Goal: Task Accomplishment & Management: Complete application form

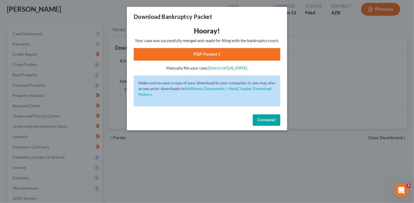
click at [275, 120] on span "Complete!" at bounding box center [266, 120] width 18 height 5
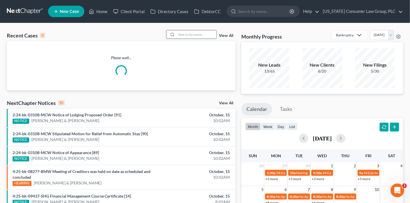
click at [188, 36] on input "search" at bounding box center [197, 34] width 40 height 8
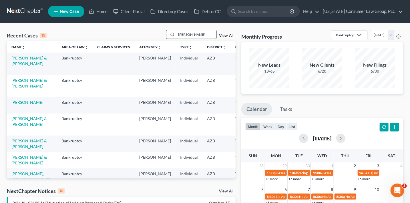
type input "salter"
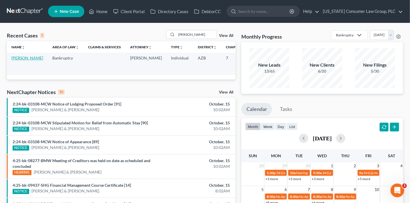
click at [23, 60] on link "[PERSON_NAME]" at bounding box center [27, 58] width 32 height 5
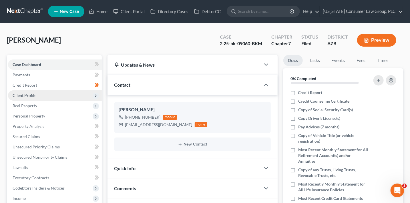
click at [32, 96] on span "Client Profile" at bounding box center [25, 95] width 24 height 5
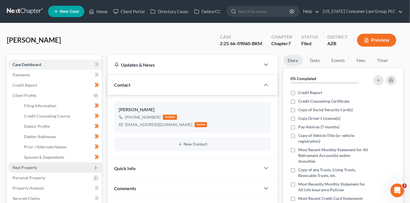
click at [55, 166] on span "Real Property" at bounding box center [55, 168] width 94 height 10
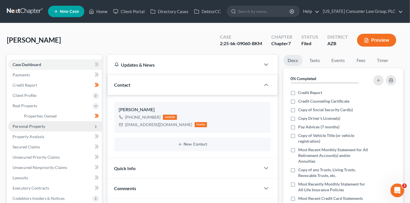
click at [54, 128] on span "Personal Property" at bounding box center [55, 126] width 94 height 10
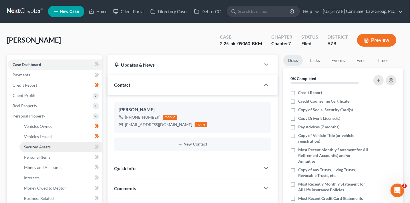
click at [62, 148] on link "Secured Assets" at bounding box center [60, 147] width 82 height 10
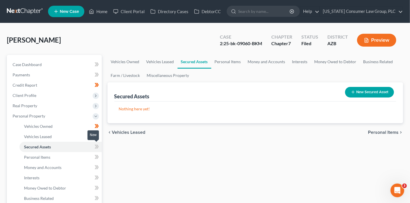
click at [98, 147] on icon at bounding box center [97, 147] width 3 height 4
click at [52, 121] on link "Vehicles Owned" at bounding box center [60, 126] width 82 height 10
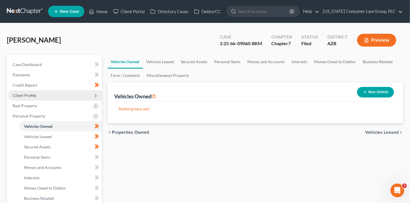
click at [34, 96] on span "Client Profile" at bounding box center [25, 95] width 24 height 5
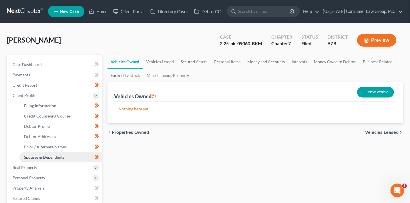
click at [50, 155] on span "Spouses & Dependents" at bounding box center [44, 157] width 40 height 5
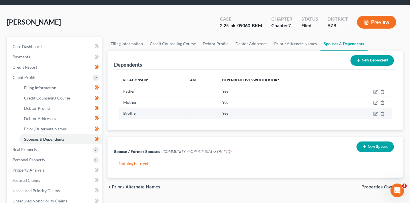
scroll to position [26, 0]
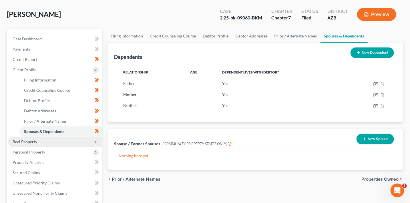
click at [64, 140] on span "Real Property" at bounding box center [55, 142] width 94 height 10
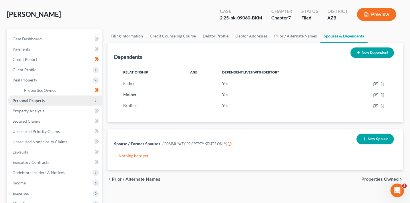
click at [74, 103] on span "Personal Property" at bounding box center [55, 101] width 94 height 10
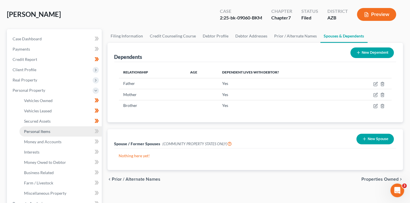
click at [80, 131] on link "Personal Items" at bounding box center [60, 131] width 82 height 10
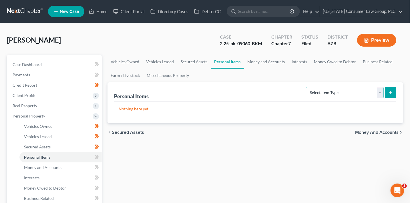
click at [362, 92] on select "Select Item Type Clothing (A/B: 11) Collectibles Of Value (A/B: 8) Electronics …" at bounding box center [345, 92] width 78 height 11
select select "electronics"
click at [307, 87] on select "Select Item Type Clothing (A/B: 11) Collectibles Of Value (A/B: 8) Electronics …" at bounding box center [345, 92] width 78 height 11
click at [391, 93] on line "submit" at bounding box center [391, 93] width 3 height 0
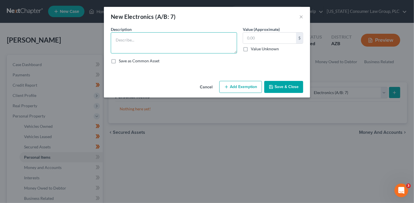
click at [179, 47] on textarea at bounding box center [174, 42] width 126 height 21
type textarea "Cell phone, miscellaneous household electronics"
type input "1"
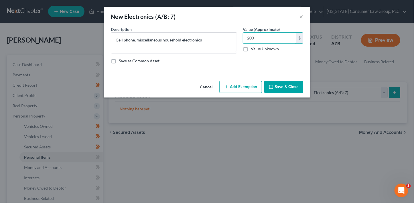
type input "200"
click at [234, 84] on button "Add Exemption" at bounding box center [240, 87] width 43 height 12
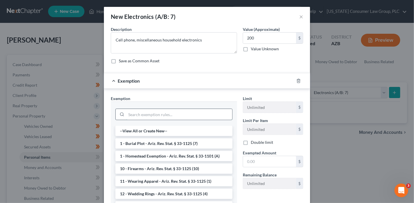
click at [159, 115] on input "search" at bounding box center [179, 114] width 106 height 11
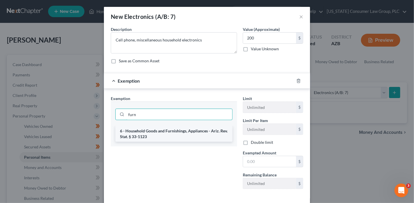
type input "furn"
click at [164, 139] on li "6 - Household Goods and Furnishings, Appliances - Ariz. Rev. Stat. § 33-1123" at bounding box center [173, 134] width 117 height 16
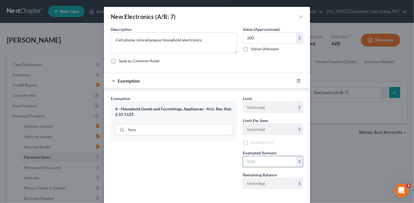
click at [254, 163] on input "text" at bounding box center [269, 161] width 53 height 11
type input "200"
click at [194, 165] on div "Exemption Set must be selected for CA. Exemption * 6 - Household Goods and Furn…" at bounding box center [174, 145] width 132 height 99
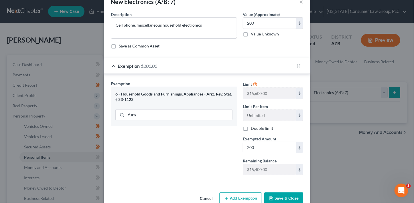
scroll to position [27, 0]
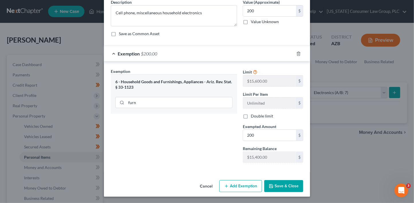
click at [292, 191] on button "Save & Close" at bounding box center [283, 186] width 39 height 12
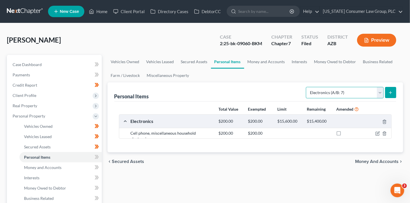
click at [338, 94] on select "Select Item Type Clothing (A/B: 11) Collectibles Of Value (A/B: 8) Electronics …" at bounding box center [345, 92] width 78 height 11
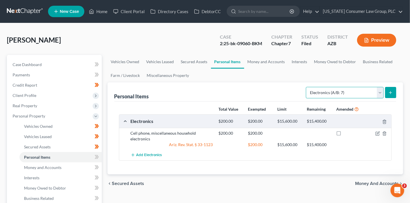
select select "clothing"
click at [307, 87] on select "Select Item Type Clothing (A/B: 11) Collectibles Of Value (A/B: 8) Electronics …" at bounding box center [345, 92] width 78 height 11
click at [388, 92] on button "submit" at bounding box center [390, 92] width 11 height 11
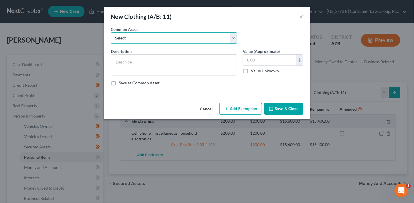
click at [188, 37] on select "Select Everyday clothing, shoes, coats" at bounding box center [174, 37] width 126 height 11
select select "0"
click at [111, 32] on select "Select Everyday clothing, shoes, coats" at bounding box center [174, 37] width 126 height 11
type textarea "Everyday clothing, shoes, coats"
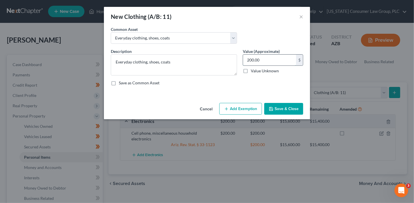
click at [283, 62] on input "200.00" at bounding box center [269, 60] width 53 height 11
type input "500"
click at [239, 111] on button "Add Exemption" at bounding box center [240, 109] width 43 height 12
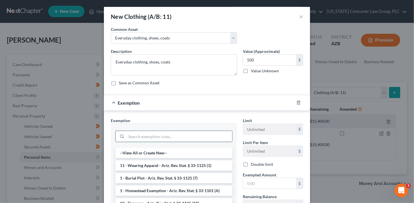
click at [190, 137] on input "search" at bounding box center [179, 136] width 106 height 11
type input "f"
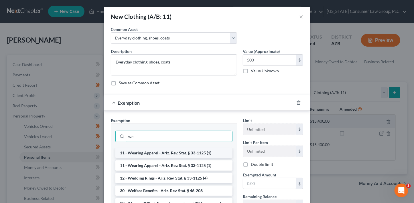
type input "we"
click at [179, 153] on li "11 - Wearing Apparel - Ariz. Rev. Stat. § 33-1125 (1)" at bounding box center [173, 153] width 117 height 10
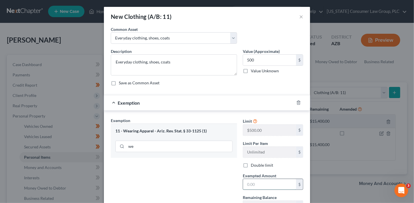
click at [259, 184] on input "text" at bounding box center [269, 184] width 53 height 11
type input "500"
click at [186, 187] on div "Exemption Set must be selected for CA. Exemption * 11 - Wearing Apparel - Ariz.…" at bounding box center [174, 167] width 132 height 99
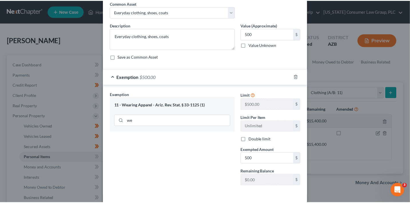
scroll to position [49, 0]
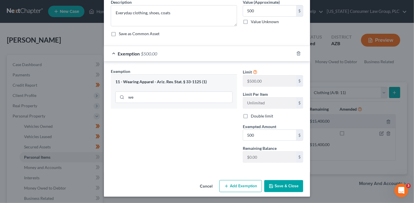
click at [276, 188] on button "Save & Close" at bounding box center [283, 186] width 39 height 12
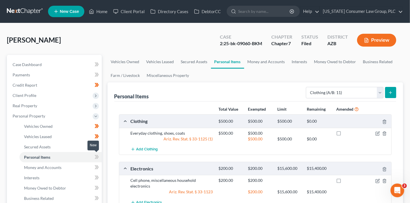
click at [95, 156] on icon at bounding box center [97, 157] width 4 height 7
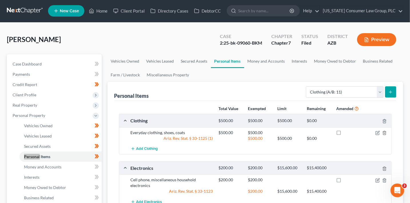
scroll to position [1, 0]
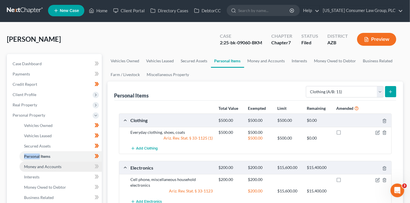
click at [48, 166] on span "Money and Accounts" at bounding box center [42, 166] width 37 height 5
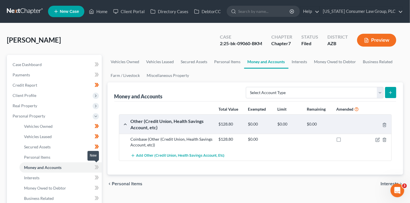
click at [99, 167] on span at bounding box center [97, 168] width 10 height 9
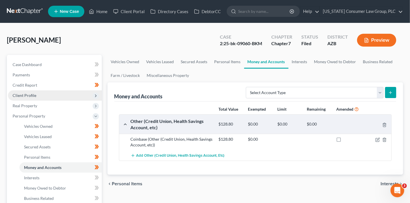
click at [21, 94] on span "Client Profile" at bounding box center [25, 95] width 24 height 5
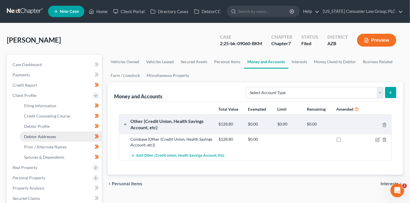
click at [45, 135] on span "Debtor Addresses" at bounding box center [40, 136] width 32 height 5
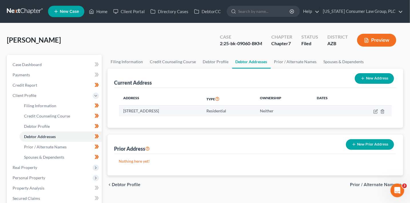
drag, startPoint x: 196, startPoint y: 108, endPoint x: 134, endPoint y: 107, distance: 62.4
click at [134, 107] on td "1700 E. Lakeside Dr., Gilbert, AZ 85234" at bounding box center [160, 111] width 83 height 11
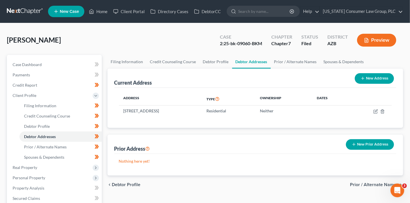
drag, startPoint x: 198, startPoint y: 165, endPoint x: 191, endPoint y: 163, distance: 7.5
click at [198, 165] on div "Nothing here yet!" at bounding box center [255, 165] width 282 height 22
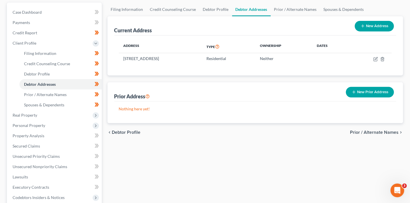
scroll to position [54, 0]
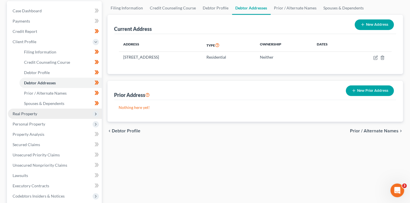
click at [94, 115] on icon at bounding box center [96, 114] width 5 height 5
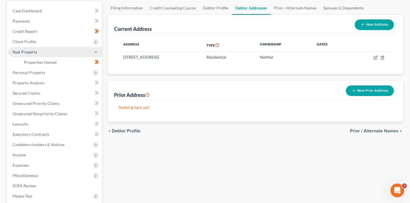
scroll to position [55, 0]
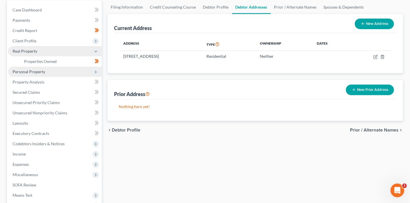
click at [97, 74] on icon at bounding box center [96, 72] width 6 height 6
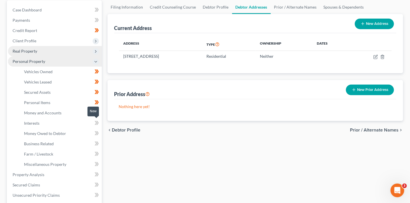
click at [98, 124] on icon at bounding box center [97, 123] width 4 height 7
click at [99, 124] on icon at bounding box center [97, 123] width 4 height 7
click at [74, 124] on link "Interests" at bounding box center [60, 123] width 82 height 10
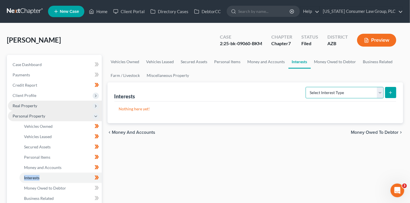
click at [330, 93] on select "Select Interest Type 401K (A/B: 21) Annuity (A/B: 23) Bond (A/B: 18) Education …" at bounding box center [345, 92] width 78 height 11
click at [326, 98] on div "Select Interest Type 401K (A/B: 21) Annuity (A/B: 23) Bond (A/B: 18) Education …" at bounding box center [350, 92] width 93 height 15
click at [327, 94] on select "Select Interest Type 401K (A/B: 21) Annuity (A/B: 23) Bond (A/B: 18) Education …" at bounding box center [345, 92] width 78 height 11
click at [385, 59] on link "Business Related" at bounding box center [378, 62] width 37 height 14
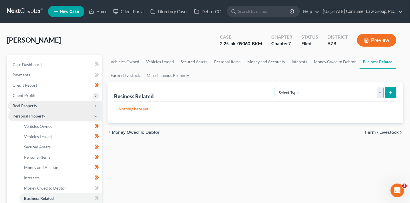
click at [340, 92] on select "Select Type Customer Lists (A/B: 43) Franchises (A/B: 27) Inventory (A/B: 41) L…" at bounding box center [329, 92] width 109 height 11
select select "patent"
click at [276, 87] on select "Select Type Customer Lists (A/B: 43) Franchises (A/B: 27) Inventory (A/B: 41) L…" at bounding box center [329, 92] width 109 height 11
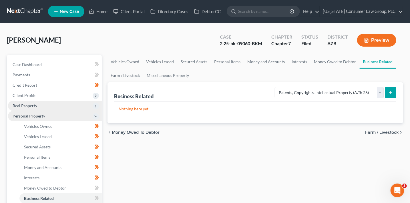
click at [393, 94] on icon "submit" at bounding box center [391, 92] width 5 height 5
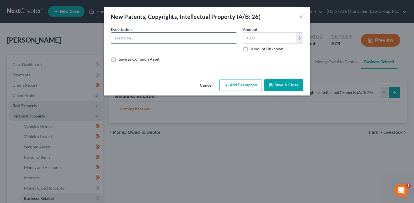
click at [181, 39] on input "text" at bounding box center [174, 38] width 126 height 11
paste input "Copyright interests in original musical compositions created by debtor. Works g…"
type input "Copyright interests in original musical compositions created by debtor. Works g…"
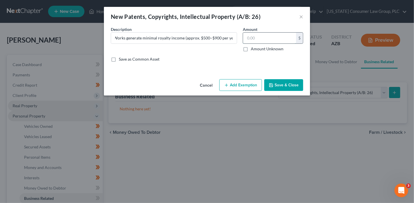
scroll to position [0, 0]
click at [253, 39] on input "text" at bounding box center [269, 38] width 53 height 11
type input "500"
click at [244, 85] on button "Add Exemption" at bounding box center [240, 85] width 43 height 12
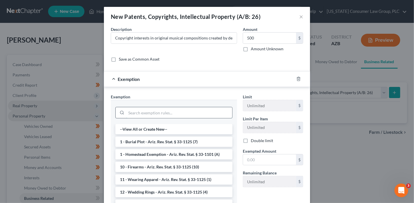
click at [175, 113] on input "search" at bounding box center [179, 112] width 106 height 11
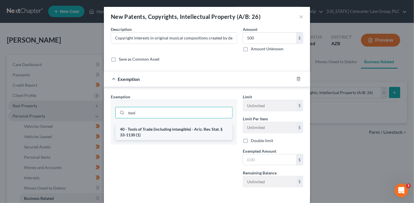
type input "tool"
click at [189, 132] on li "40 - Tools of Trade (including intangible) - Ariz. Rev. Stat. § 33-1130 (1)" at bounding box center [173, 132] width 117 height 16
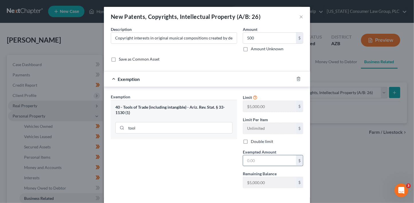
click at [249, 161] on input "text" at bounding box center [269, 160] width 53 height 11
type input "500"
click at [222, 161] on div "Exemption Set must be selected for CA. Exemption * 40 - Tools of Trade (includi…" at bounding box center [174, 143] width 132 height 99
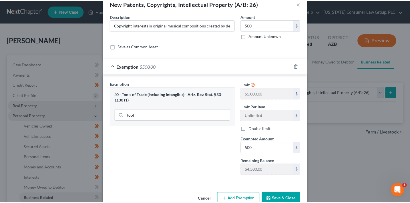
scroll to position [25, 0]
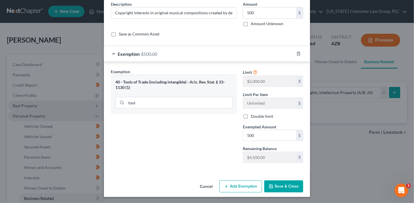
click at [283, 185] on button "Save & Close" at bounding box center [283, 187] width 39 height 12
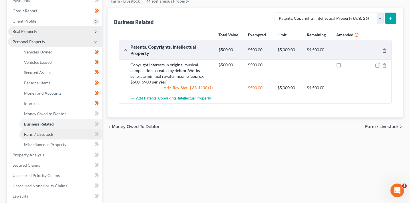
scroll to position [77, 0]
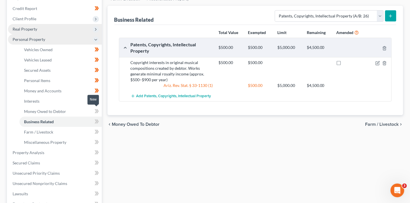
click at [99, 113] on span at bounding box center [97, 112] width 10 height 9
click at [100, 121] on span at bounding box center [97, 122] width 10 height 9
click at [99, 131] on icon at bounding box center [97, 131] width 4 height 7
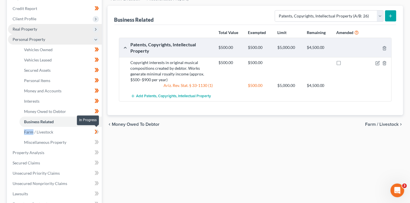
click at [99, 131] on icon at bounding box center [97, 131] width 4 height 7
click at [100, 142] on span at bounding box center [97, 143] width 10 height 9
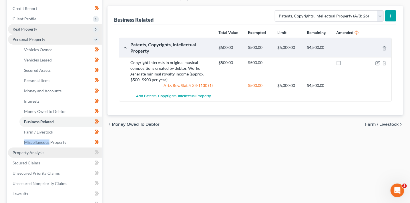
click at [64, 153] on link "Property Analysis" at bounding box center [55, 153] width 94 height 10
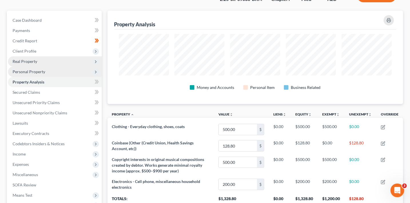
scroll to position [35, 0]
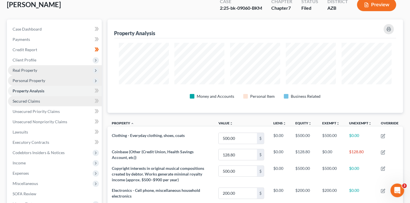
click at [81, 104] on link "Secured Claims" at bounding box center [55, 101] width 94 height 10
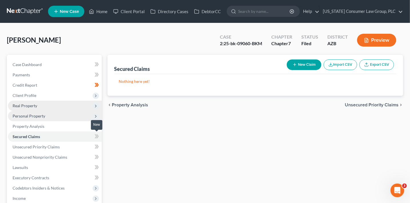
click at [98, 137] on icon at bounding box center [97, 136] width 3 height 4
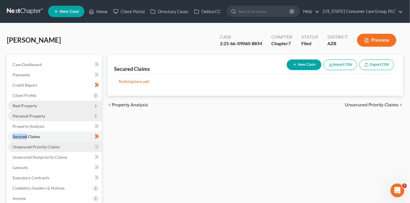
click at [77, 148] on link "Unsecured Priority Claims" at bounding box center [55, 147] width 94 height 10
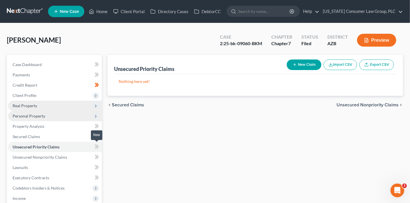
click at [96, 149] on icon at bounding box center [97, 146] width 4 height 7
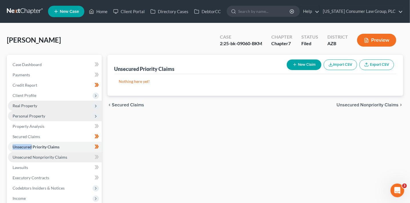
click at [79, 157] on link "Unsecured Nonpriority Claims" at bounding box center [55, 157] width 94 height 10
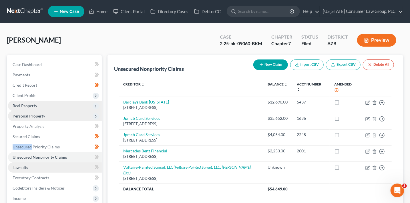
click at [63, 167] on link "Lawsuits" at bounding box center [55, 168] width 94 height 10
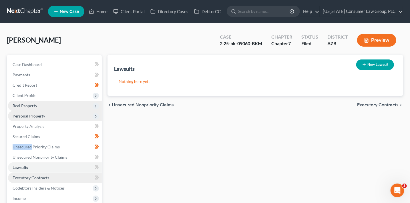
click at [66, 181] on link "Executory Contracts" at bounding box center [55, 178] width 94 height 10
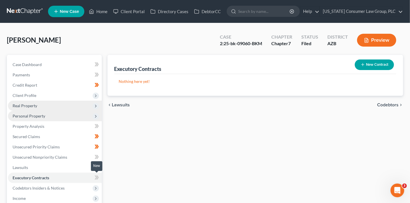
click at [98, 177] on icon at bounding box center [97, 178] width 3 height 4
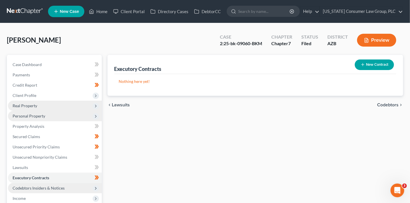
click at [76, 186] on span "Codebtors Insiders & Notices" at bounding box center [55, 188] width 94 height 10
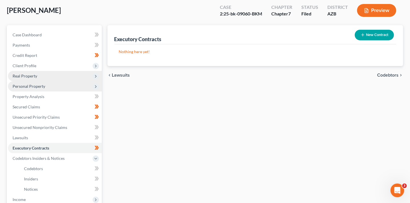
scroll to position [31, 0]
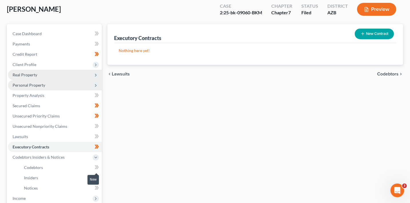
click at [97, 169] on icon at bounding box center [97, 167] width 4 height 7
drag, startPoint x: 98, startPoint y: 170, endPoint x: 100, endPoint y: 177, distance: 6.9
click at [98, 172] on span at bounding box center [97, 168] width 10 height 9
click at [100, 177] on span at bounding box center [97, 178] width 10 height 9
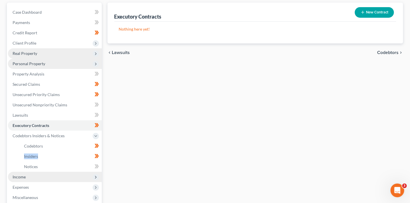
scroll to position [55, 0]
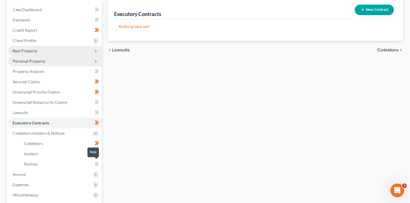
click at [96, 165] on icon at bounding box center [97, 164] width 4 height 7
click at [57, 175] on span "Income" at bounding box center [55, 174] width 94 height 10
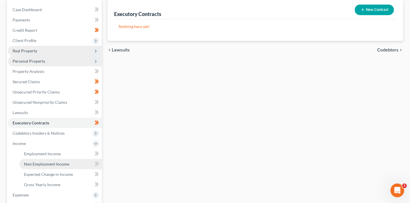
click at [56, 165] on span "Non Employment Income" at bounding box center [46, 164] width 45 height 5
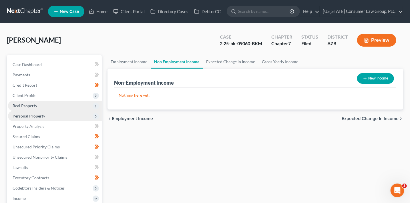
click at [378, 75] on button "New Income" at bounding box center [375, 78] width 37 height 11
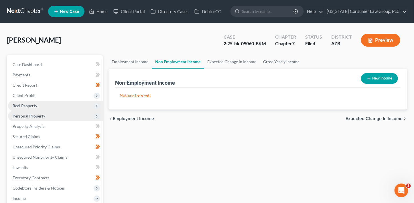
select select "0"
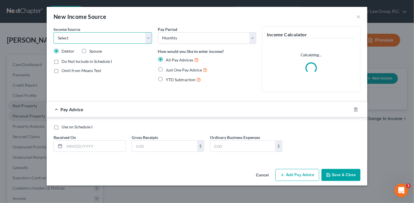
click at [73, 37] on select "Select Unemployment Disability (from employer) Pension Retirement Social Securi…" at bounding box center [103, 37] width 98 height 11
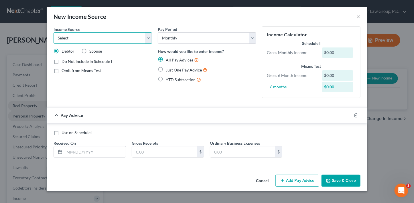
select select "13"
click at [54, 32] on select "Select Unemployment Disability (from employer) Pension Retirement Social Securi…" at bounding box center [103, 37] width 98 height 11
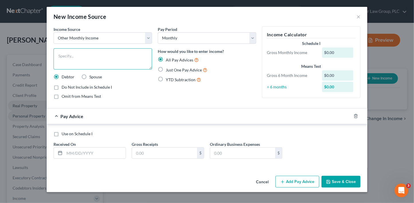
click at [93, 61] on textarea at bounding box center [103, 58] width 98 height 21
click at [93, 58] on textarea at bounding box center [103, 58] width 98 height 21
paste textarea "Music royalties from self-composed works"
type textarea "Music royalties from self-composed works"
click at [170, 67] on label "Just One Pay Advice" at bounding box center [186, 70] width 41 height 7
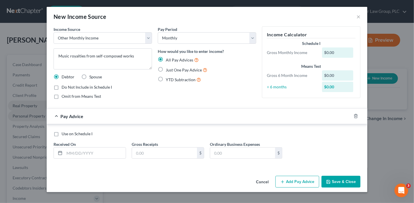
click at [170, 67] on input "Just One Pay Advice" at bounding box center [170, 69] width 4 height 4
radio input "true"
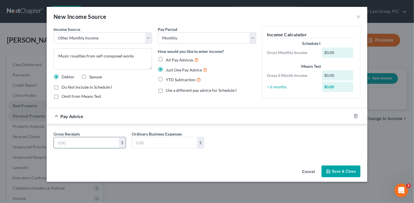
click at [97, 142] on input "text" at bounding box center [86, 142] width 65 height 11
type input "75"
click at [348, 171] on button "Save & Close" at bounding box center [340, 172] width 39 height 12
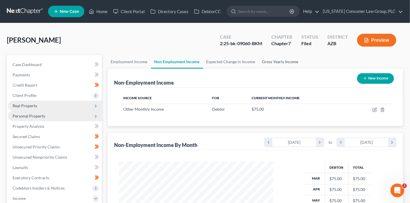
click at [282, 63] on link "Gross Yearly Income" at bounding box center [280, 62] width 43 height 14
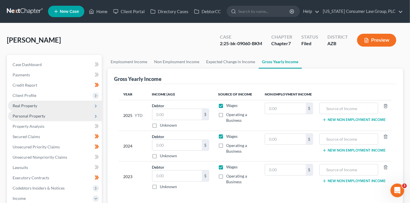
click at [226, 103] on label "Wages" at bounding box center [231, 106] width 11 height 6
click at [229, 103] on input "Wages" at bounding box center [231, 105] width 4 height 4
checkbox input "false"
click at [226, 138] on label "Wages" at bounding box center [231, 137] width 11 height 6
click at [229, 137] on input "Wages" at bounding box center [231, 136] width 4 height 4
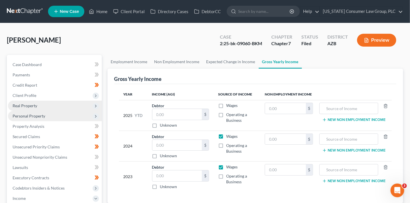
checkbox input "false"
click at [226, 146] on label "Operating a Business" at bounding box center [240, 148] width 29 height 11
click at [229, 146] on input "Operating a Business" at bounding box center [231, 145] width 4 height 4
checkbox input "true"
click at [176, 117] on input "text" at bounding box center [177, 114] width 50 height 11
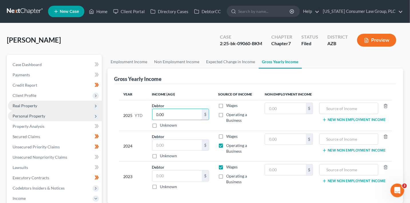
type input "0.00"
click at [226, 167] on label "Wages" at bounding box center [231, 167] width 11 height 6
click at [229, 167] on input "Wages" at bounding box center [231, 166] width 4 height 4
checkbox input "false"
click at [222, 180] on div "Operating a Business" at bounding box center [236, 178] width 37 height 11
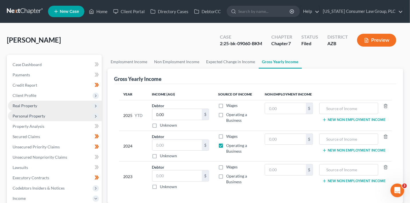
click at [226, 178] on label "Operating a Business" at bounding box center [240, 178] width 29 height 11
click at [229, 177] on input "Operating a Business" at bounding box center [231, 175] width 4 height 4
checkbox input "true"
click at [183, 147] on input "text" at bounding box center [177, 145] width 50 height 11
type input "917"
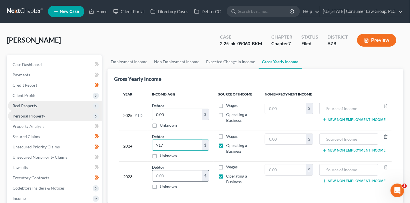
click at [168, 172] on input "text" at bounding box center [177, 176] width 50 height 11
type input "547"
drag, startPoint x: 167, startPoint y: 146, endPoint x: 143, endPoint y: 140, distance: 24.7
click at [144, 142] on tr "2024 Debtor 917.00 $ Unknown Balance Undetermined 917 $ Unknown Wages Operating…" at bounding box center [255, 146] width 273 height 31
click at [273, 140] on input "text" at bounding box center [285, 139] width 41 height 11
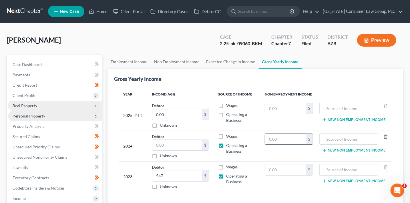
paste input "917"
type input "917"
click at [336, 139] on input "text" at bounding box center [349, 139] width 53 height 11
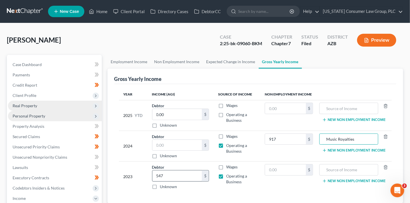
type input "Music Royalties"
drag, startPoint x: 179, startPoint y: 177, endPoint x: 145, endPoint y: 172, distance: 33.8
click at [145, 172] on tr "2023 Debtor 547.00 $ Unknown Balance Undetermined 547 $ Unknown Wages Operating…" at bounding box center [255, 177] width 273 height 31
click at [226, 175] on label "Operating a Business" at bounding box center [240, 178] width 29 height 11
click at [229, 175] on input "Operating a Business" at bounding box center [231, 175] width 4 height 4
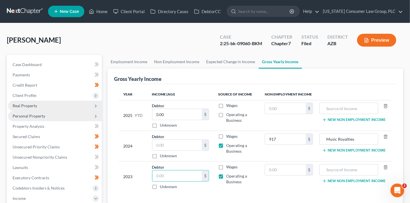
checkbox input "false"
click at [226, 144] on label "Operating a Business" at bounding box center [240, 148] width 29 height 11
click at [229, 144] on input "Operating a Business" at bounding box center [231, 145] width 4 height 4
checkbox input "false"
click at [288, 169] on input "text" at bounding box center [285, 170] width 41 height 11
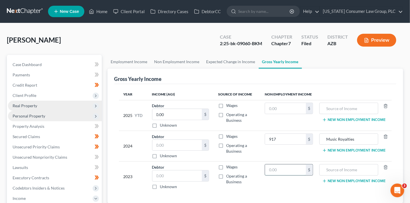
paste input "547"
type input "547"
type input "Music Royalties"
click at [386, 106] on line "button" at bounding box center [386, 106] width 0 height 1
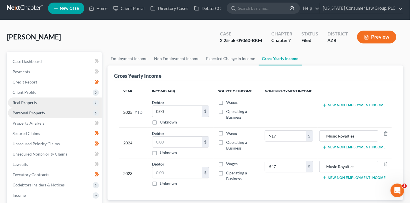
scroll to position [9, 0]
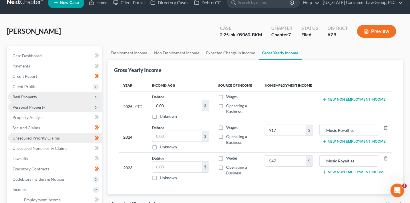
click at [46, 138] on span "Unsecured Priority Claims" at bounding box center [36, 138] width 47 height 5
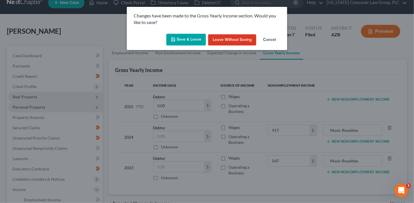
click at [182, 40] on button "Save & Leave" at bounding box center [185, 40] width 39 height 12
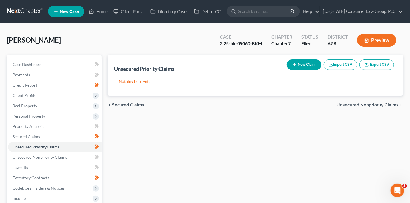
click at [310, 66] on button "New Claim" at bounding box center [304, 65] width 35 height 11
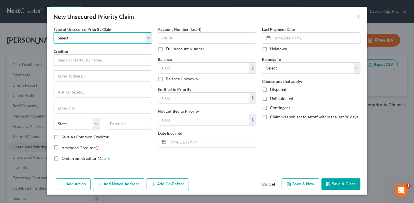
click at [80, 38] on select "Select Taxes & Other Government Units Domestic Support Obligations Extensions o…" at bounding box center [103, 37] width 98 height 11
select select "9"
click at [54, 32] on select "Select Taxes & Other Government Units Domestic Support Obligations Extensions o…" at bounding box center [103, 37] width 98 height 11
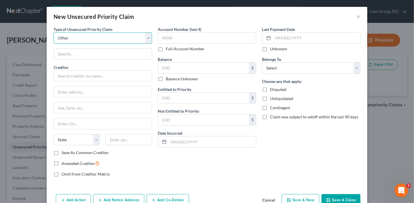
click at [84, 38] on select "Select Taxes & Other Government Units Domestic Support Obligations Extensions o…" at bounding box center [103, 37] width 98 height 11
click at [95, 54] on input "text" at bounding box center [103, 54] width 98 height 11
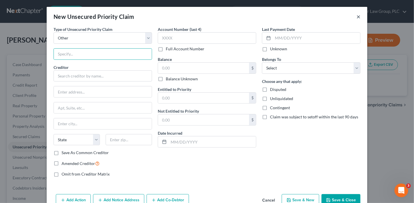
click at [356, 17] on button "×" at bounding box center [358, 16] width 4 height 7
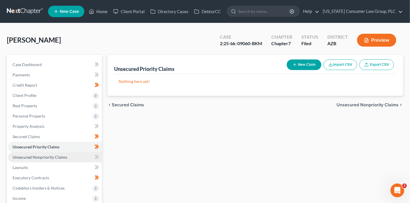
click at [71, 157] on link "Unsecured Nonpriority Claims" at bounding box center [55, 157] width 94 height 10
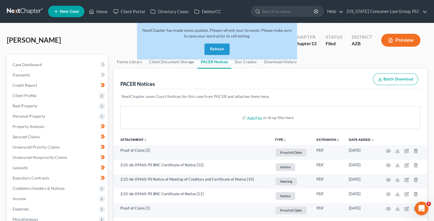
click at [217, 52] on button "Refresh" at bounding box center [217, 48] width 25 height 11
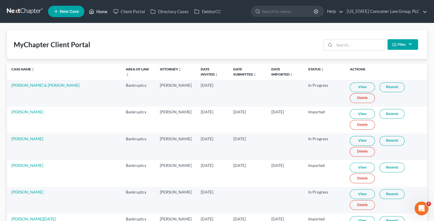
click at [97, 12] on link "Home" at bounding box center [98, 11] width 24 height 10
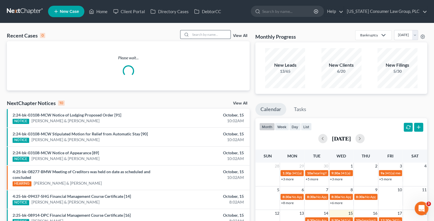
click at [215, 36] on input "search" at bounding box center [211, 34] width 40 height 8
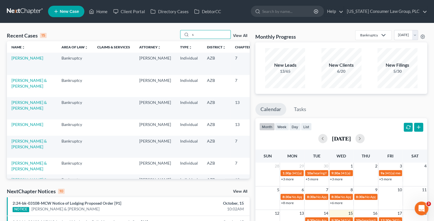
type input "s"
click at [23, 66] on td "[PERSON_NAME]" at bounding box center [32, 64] width 50 height 22
click at [23, 60] on link "[PERSON_NAME]" at bounding box center [27, 58] width 32 height 5
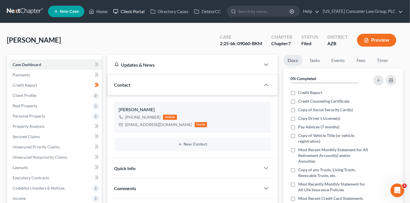
click at [132, 13] on link "Client Portal" at bounding box center [128, 11] width 37 height 10
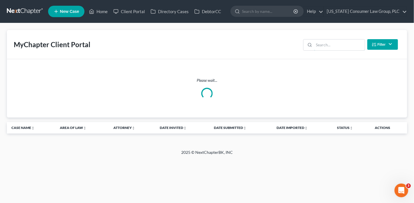
click at [331, 43] on input "search" at bounding box center [339, 44] width 51 height 11
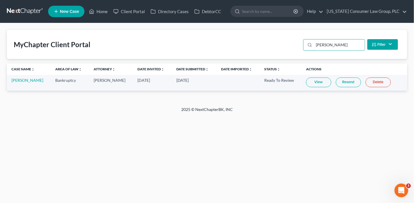
type input "salter"
click at [314, 79] on link "View" at bounding box center [318, 83] width 25 height 10
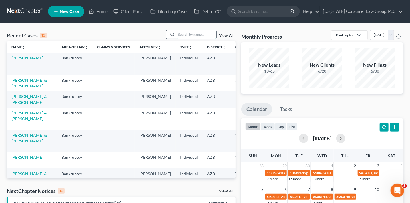
click at [179, 34] on input "search" at bounding box center [197, 34] width 40 height 8
type input "hodge"
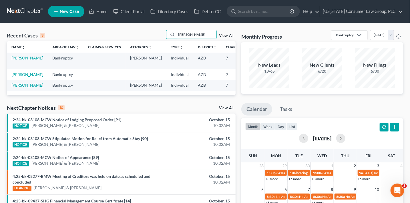
click at [24, 60] on link "Hodge, Cherylin" at bounding box center [27, 58] width 32 height 5
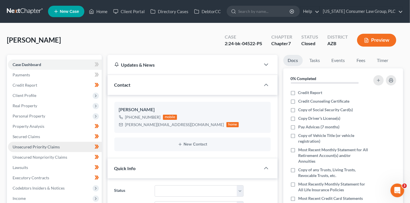
click at [41, 148] on span "Unsecured Priority Claims" at bounding box center [36, 146] width 47 height 5
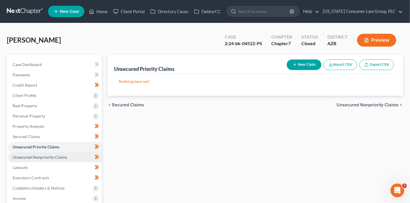
click at [43, 158] on span "Unsecured Nonpriority Claims" at bounding box center [40, 157] width 55 height 5
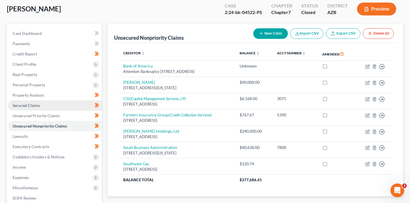
click at [21, 106] on span "Secured Claims" at bounding box center [26, 105] width 27 height 5
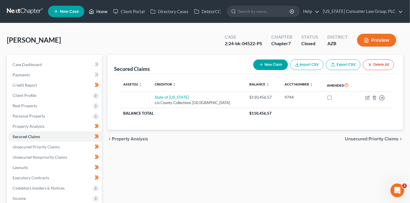
click at [104, 10] on link "Home" at bounding box center [98, 11] width 24 height 10
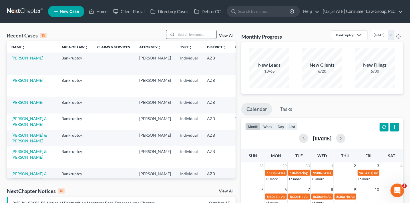
click at [182, 34] on input "search" at bounding box center [197, 34] width 40 height 8
type input "olga"
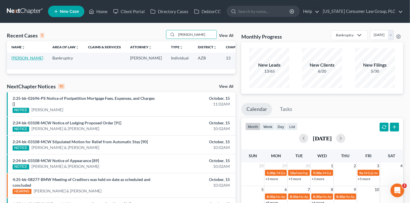
click at [13, 58] on link "Zaldana, Olga" at bounding box center [27, 58] width 32 height 5
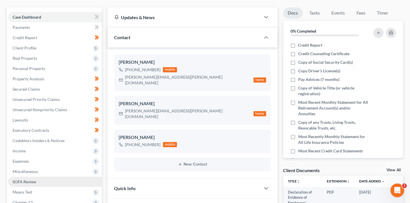
scroll to position [49, 0]
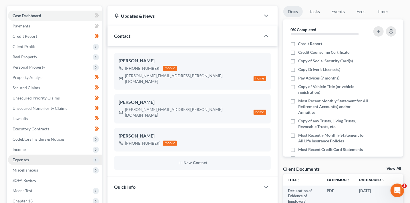
click at [37, 160] on span "Expenses" at bounding box center [55, 160] width 94 height 10
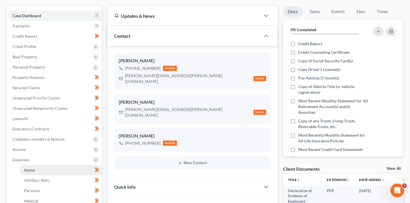
click at [44, 169] on link "Home" at bounding box center [60, 170] width 82 height 10
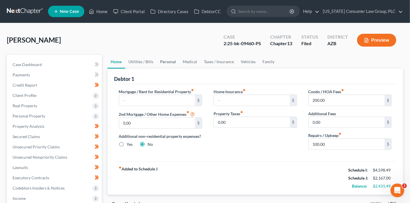
click at [164, 64] on link "Personal" at bounding box center [168, 62] width 23 height 14
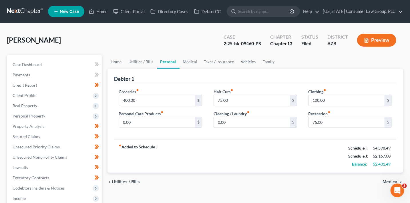
click at [249, 63] on link "Vehicles" at bounding box center [249, 62] width 22 height 14
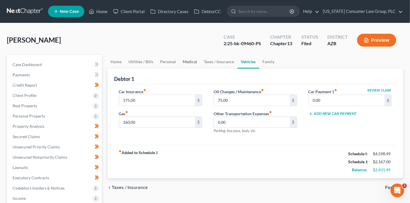
click at [187, 65] on link "Medical" at bounding box center [190, 62] width 21 height 14
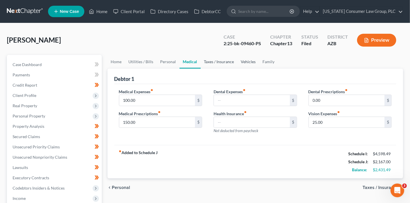
drag, startPoint x: 216, startPoint y: 62, endPoint x: 242, endPoint y: 64, distance: 25.6
click at [216, 62] on link "Taxes / Insurance" at bounding box center [219, 62] width 37 height 14
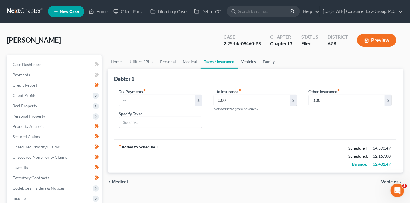
click at [249, 64] on link "Vehicles" at bounding box center [249, 62] width 22 height 14
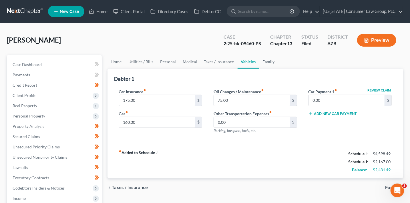
click at [268, 60] on link "Family" at bounding box center [269, 62] width 19 height 14
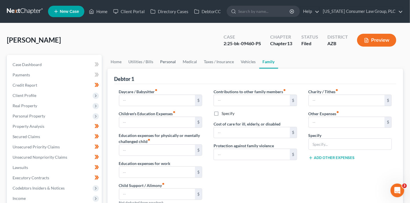
click at [170, 64] on link "Personal" at bounding box center [168, 62] width 23 height 14
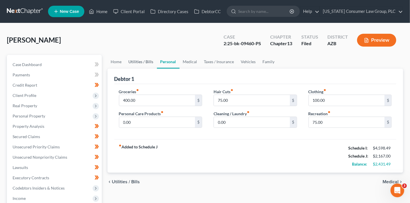
click at [138, 61] on link "Utilities / Bills" at bounding box center [141, 62] width 32 height 14
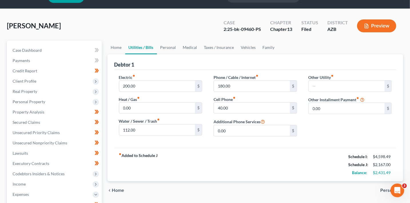
scroll to position [15, 0]
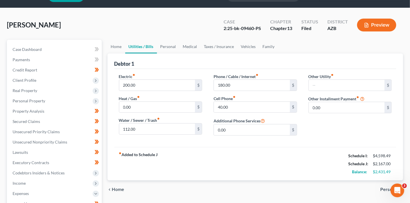
click at [239, 55] on div "Debtor 1" at bounding box center [255, 61] width 282 height 15
click at [365, 25] on icon "button" at bounding box center [366, 25] width 3 height 4
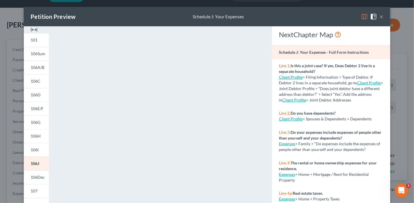
click at [379, 17] on button "×" at bounding box center [381, 16] width 4 height 7
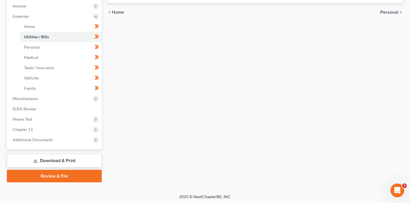
scroll to position [193, 0]
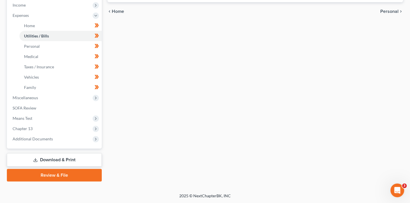
click at [52, 160] on link "Download & Print" at bounding box center [54, 159] width 95 height 13
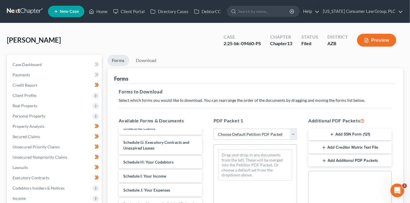
scroll to position [217, 0]
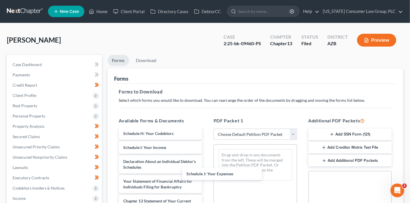
drag, startPoint x: 154, startPoint y: 171, endPoint x: 256, endPoint y: 173, distance: 102.2
click at [207, 173] on div "Schedule J: Your Expenses Declaration of Evidence of Employers' Payments Within…" at bounding box center [160, 103] width 93 height 381
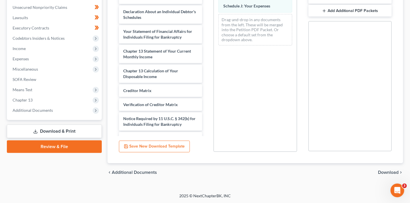
click at [393, 173] on span "Download" at bounding box center [388, 172] width 21 height 5
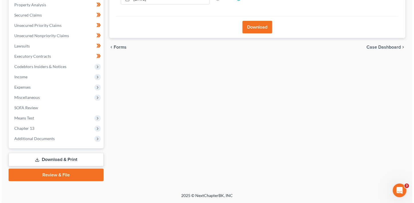
scroll to position [121, 0]
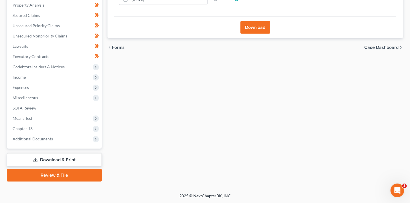
click at [257, 30] on button "Download" at bounding box center [256, 27] width 30 height 13
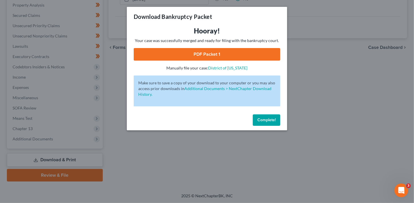
click at [189, 55] on link "PDF Packet 1" at bounding box center [207, 54] width 146 height 13
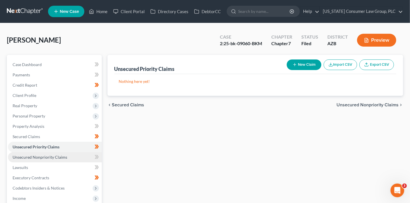
click at [52, 157] on span "Unsecured Nonpriority Claims" at bounding box center [40, 157] width 55 height 5
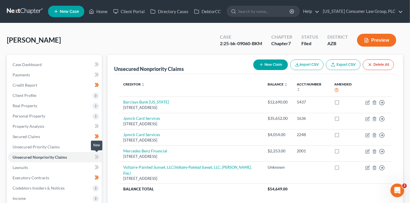
click at [93, 157] on span at bounding box center [97, 158] width 10 height 9
click at [283, 64] on button "New Claim" at bounding box center [270, 65] width 35 height 11
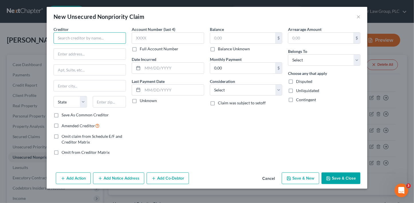
click at [106, 37] on input "text" at bounding box center [90, 37] width 72 height 11
type input "US Department of Justice"
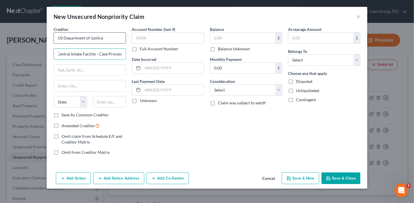
scroll to position [0, 27]
type input "Nationwide Central Intake Facility - Case Processing"
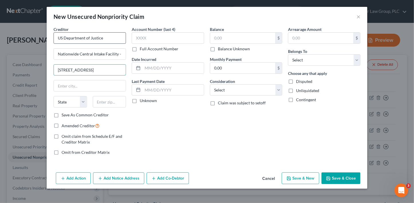
type input "[STREET_ADDRESS]"
type input "20530"
type input "[US_STATE]"
select select "8"
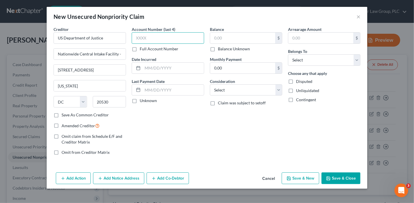
click at [172, 36] on input "text" at bounding box center [168, 37] width 72 height 11
click at [229, 43] on input "text" at bounding box center [242, 38] width 65 height 11
paste input "213,960.22"
type input "213,960.22"
click at [157, 69] on input "text" at bounding box center [172, 68] width 61 height 11
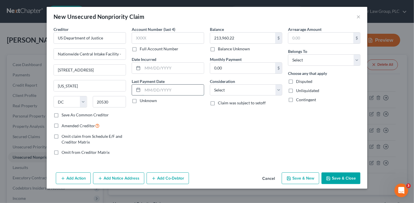
click at [146, 89] on input "text" at bounding box center [172, 90] width 61 height 11
click at [147, 67] on input "text" at bounding box center [172, 68] width 61 height 11
type input "[DATE]"
drag, startPoint x: 222, startPoint y: 146, endPoint x: 222, endPoint y: 139, distance: 7.2
click at [222, 145] on div "Balance 213,960.22 $ Balance Unknown Balance Undetermined 213,960.22 $ Balance …" at bounding box center [246, 93] width 78 height 134
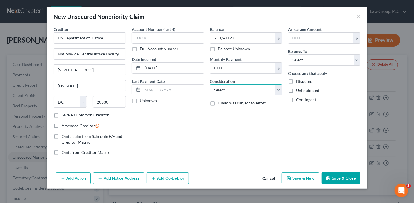
click at [233, 91] on select "Select Cable / Satellite Services Collection Agency Credit Card Debt Debt Couns…" at bounding box center [246, 89] width 72 height 11
select select "14"
click at [210, 84] on select "Select Cable / Satellite Services Collection Agency Credit Card Debt Debt Couns…" at bounding box center [246, 89] width 72 height 11
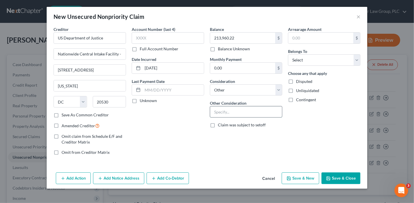
click at [234, 112] on input "text" at bounding box center [246, 111] width 72 height 11
paste input "Fine, penalty, and restitution arising from DOJ case DAZX220CR000165002 (U.S. […"
type input "Fine, penalty, and restitution arising from DOJ case DAZX220CR000165002 (U.S. […"
click at [312, 58] on select "Select Debtor 1 Only Debtor 2 Only Debtor 1 And Debtor 2 Only At Least One Of T…" at bounding box center [324, 59] width 72 height 11
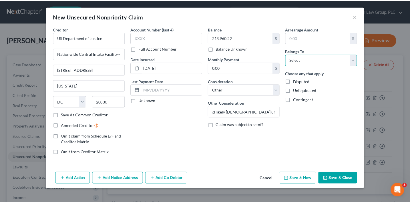
scroll to position [0, 0]
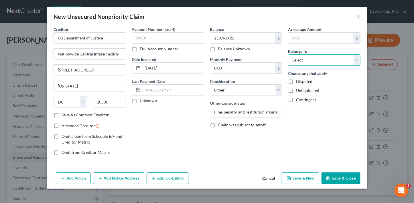
select select "3"
click at [288, 54] on select "Select Debtor 1 Only Debtor 2 Only Debtor 1 And Debtor 2 Only At Least One Of T…" at bounding box center [324, 59] width 72 height 11
click at [331, 179] on button "Save & Close" at bounding box center [340, 179] width 39 height 12
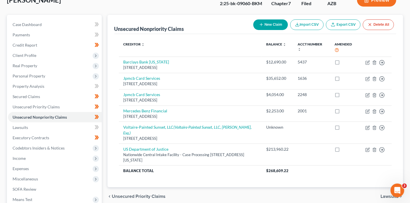
scroll to position [45, 0]
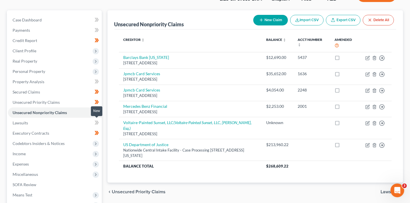
click at [97, 124] on icon at bounding box center [97, 123] width 3 height 4
click at [97, 124] on icon at bounding box center [97, 122] width 4 height 7
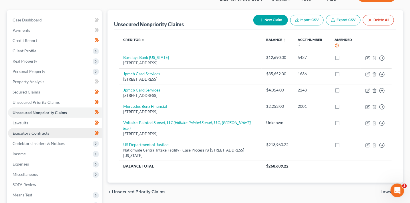
click at [57, 135] on link "Executory Contracts" at bounding box center [55, 133] width 94 height 10
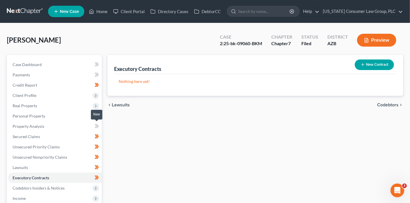
click at [98, 129] on icon at bounding box center [97, 126] width 4 height 7
click at [60, 126] on link "Property Analysis" at bounding box center [55, 126] width 94 height 10
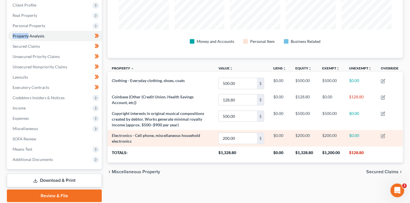
scroll to position [86, 0]
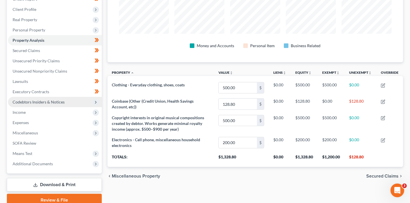
click at [96, 102] on polyline at bounding box center [95, 102] width 1 height 2
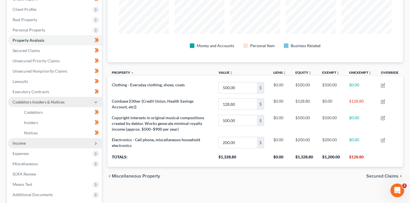
click at [94, 140] on icon at bounding box center [96, 143] width 6 height 6
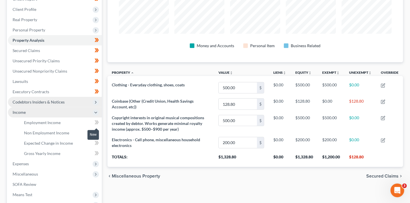
click at [97, 123] on icon at bounding box center [97, 122] width 3 height 4
click at [98, 123] on icon at bounding box center [97, 122] width 4 height 7
click at [99, 132] on icon at bounding box center [97, 132] width 4 height 7
click at [98, 143] on icon at bounding box center [97, 143] width 3 height 4
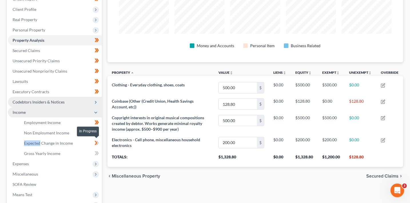
click at [98, 143] on icon at bounding box center [97, 143] width 3 height 4
click at [98, 153] on icon at bounding box center [97, 153] width 4 height 7
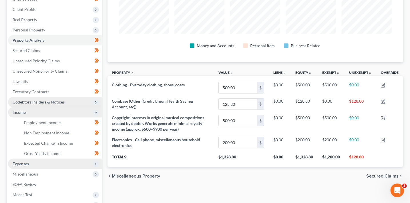
click at [99, 164] on span "Expenses" at bounding box center [55, 164] width 94 height 10
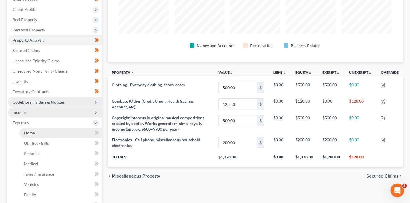
click at [62, 134] on link "Home" at bounding box center [60, 133] width 82 height 10
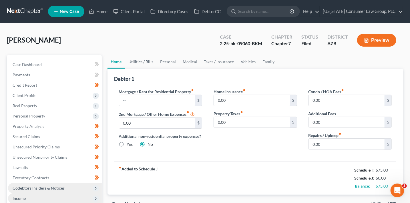
click at [136, 61] on link "Utilities / Bills" at bounding box center [141, 62] width 32 height 14
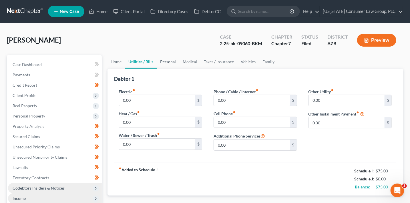
click at [165, 63] on link "Personal" at bounding box center [168, 62] width 23 height 14
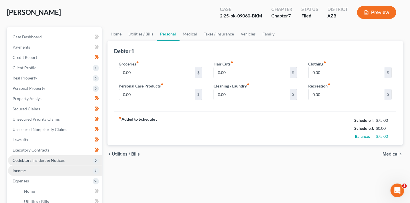
scroll to position [34, 0]
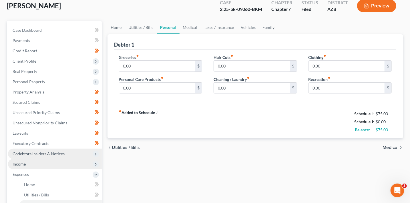
click at [30, 164] on span "Income" at bounding box center [55, 164] width 94 height 10
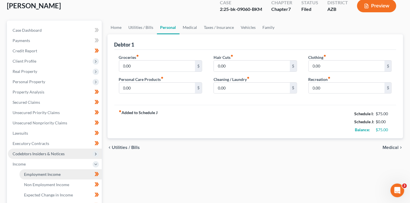
click at [61, 175] on link "Employment Income" at bounding box center [60, 174] width 82 height 10
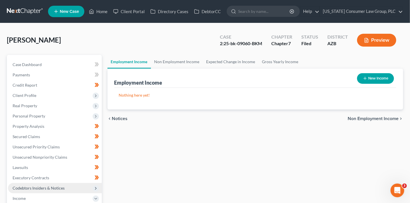
click at [370, 77] on button "New Income" at bounding box center [375, 78] width 37 height 11
select select "0"
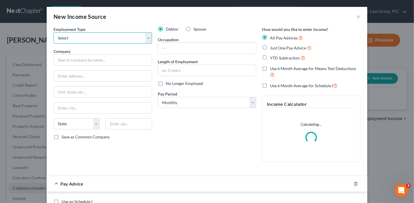
click at [105, 36] on select "Select Full or [DEMOGRAPHIC_DATA] Employment Self Employment" at bounding box center [103, 37] width 98 height 11
select select "1"
click at [54, 32] on select "Select Full or [DEMOGRAPHIC_DATA] Employment Self Employment" at bounding box center [103, 37] width 98 height 11
click at [96, 61] on input "text" at bounding box center [103, 59] width 98 height 11
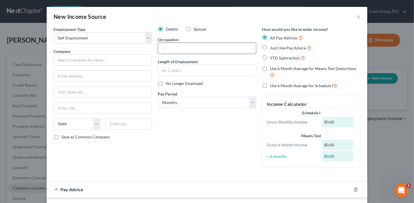
click at [165, 47] on input "text" at bounding box center [207, 48] width 98 height 11
type input "Assists in family business/household tasks"
click at [172, 66] on input "text" at bounding box center [207, 70] width 98 height 11
type input "4"
type input "6"
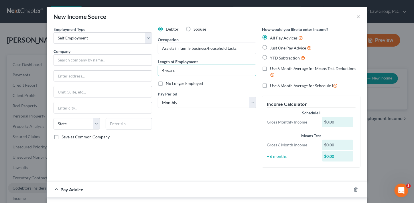
type input "4 years"
click at [290, 49] on span "Just One Pay Advice" at bounding box center [288, 47] width 36 height 5
click at [276, 48] on input "Just One Pay Advice" at bounding box center [274, 47] width 4 height 4
radio input "true"
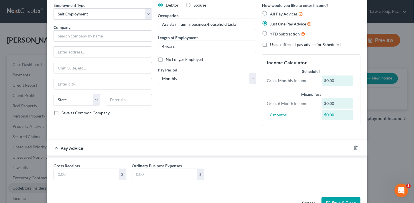
scroll to position [29, 0]
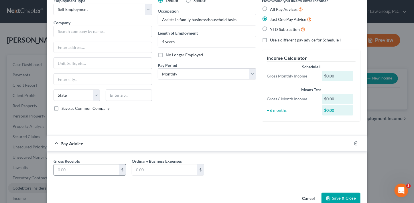
click at [104, 166] on input "text" at bounding box center [86, 170] width 65 height 11
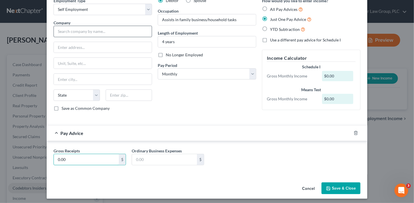
type input "0.00"
click at [109, 33] on input "text" at bounding box center [103, 31] width 98 height 11
type input "Parents"
click at [342, 190] on button "Save & Close" at bounding box center [340, 189] width 39 height 12
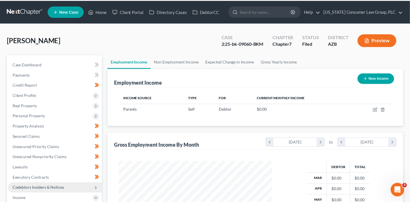
scroll to position [286010, 285946]
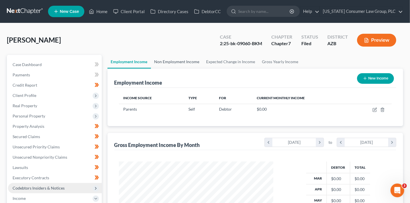
click at [180, 59] on link "Non Employment Income" at bounding box center [177, 62] width 52 height 14
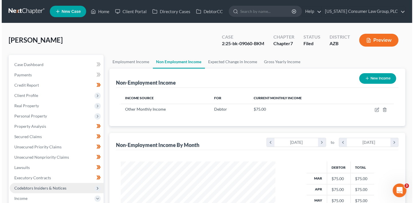
scroll to position [102, 166]
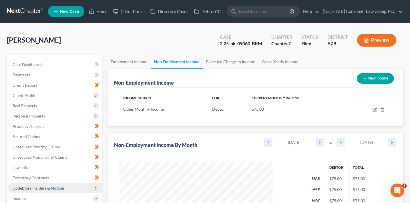
click at [379, 76] on button "New Income" at bounding box center [375, 78] width 37 height 11
select select "0"
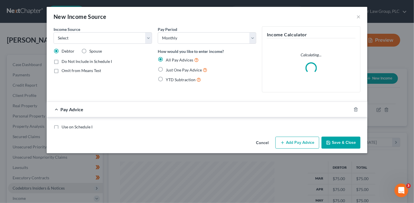
scroll to position [102, 167]
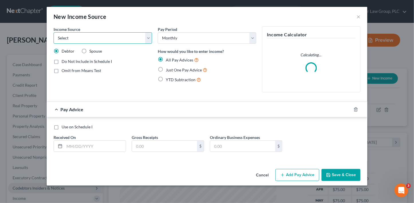
click at [107, 41] on select "Select Unemployment Disability (from employer) Pension Retirement Social Securi…" at bounding box center [103, 37] width 98 height 11
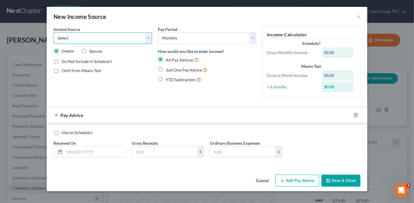
select select "8"
click at [54, 32] on select "Select Unemployment Disability (from employer) Pension Retirement Social Securi…" at bounding box center [103, 37] width 98 height 11
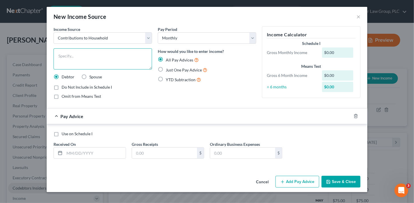
click at [105, 61] on textarea at bounding box center [103, 58] width 98 height 21
click at [124, 55] on textarea "Contribution to household expenses [living expenses paid by parents" at bounding box center [103, 58] width 98 height 21
drag, startPoint x: 122, startPoint y: 55, endPoint x: 124, endPoint y: 60, distance: 5.8
click at [124, 60] on textarea "Contribution to household expenses [living expenses paid by parents" at bounding box center [103, 58] width 98 height 21
paste textarea "Living expenses (housing, food, utilities) paid by parents in lieu of wages"
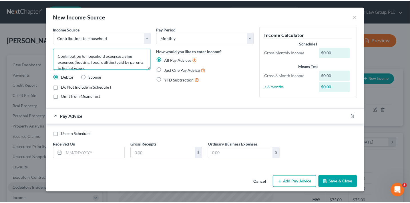
scroll to position [1, 0]
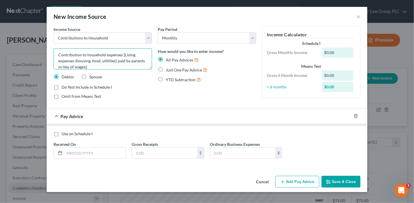
type textarea "Contribution to household expenses [Living expenses (housing, food, utilities) …"
click at [180, 70] on span "Just One Pay Advice" at bounding box center [184, 70] width 36 height 5
click at [172, 70] on input "Just One Pay Advice" at bounding box center [170, 69] width 4 height 4
radio input "true"
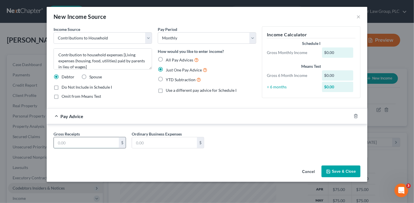
click at [74, 143] on input "text" at bounding box center [86, 142] width 65 height 11
type input "1,000"
click at [342, 170] on button "Save & Close" at bounding box center [340, 172] width 39 height 12
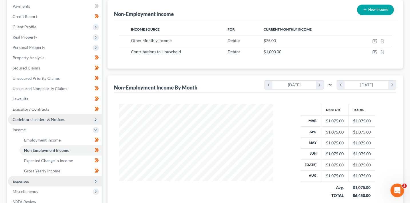
scroll to position [69, 0]
click at [41, 181] on span "Expenses" at bounding box center [55, 181] width 94 height 10
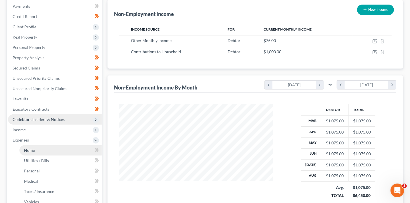
click at [42, 151] on link "Home" at bounding box center [60, 150] width 82 height 10
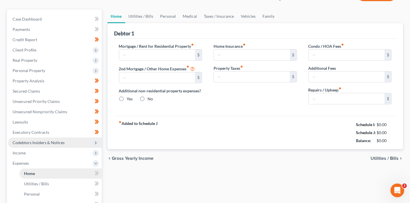
type input "0.00"
radio input "true"
type input "0.00"
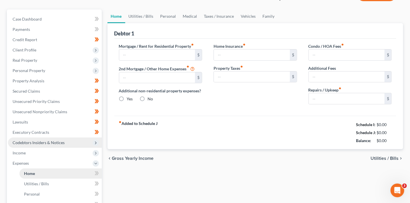
type input "0.00"
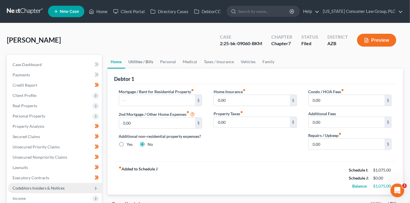
click at [146, 59] on link "Utilities / Bills" at bounding box center [141, 62] width 32 height 14
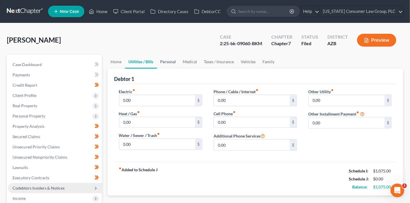
click at [171, 63] on link "Personal" at bounding box center [168, 62] width 23 height 14
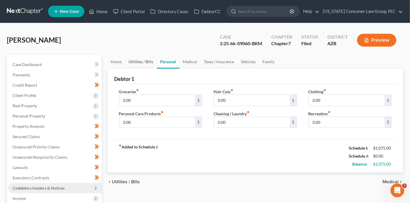
click at [137, 62] on link "Utilities / Bills" at bounding box center [141, 62] width 32 height 14
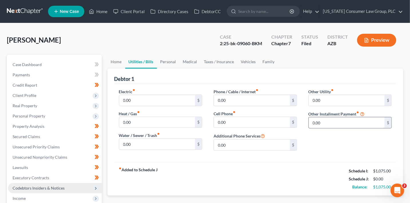
click at [327, 120] on input "0.00" at bounding box center [347, 122] width 76 height 11
type input "246"
type input "Bankruptcy Legal Fees (Payment Plan)"
click at [164, 63] on link "Personal" at bounding box center [168, 62] width 23 height 14
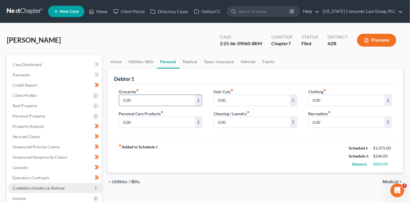
click at [144, 97] on input "0.00" at bounding box center [157, 100] width 76 height 11
type input "300"
click at [273, 149] on div "fiber_manual_record Added to Schedule J Schedule I: $1,075.00 Schedule J: $546.…" at bounding box center [255, 155] width 282 height 33
click at [269, 62] on link "Family" at bounding box center [269, 62] width 19 height 14
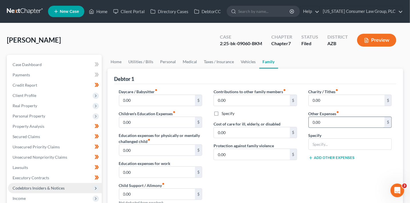
click at [334, 119] on input "0.00" at bounding box center [347, 122] width 76 height 11
type input "150"
drag, startPoint x: 313, startPoint y: 180, endPoint x: 312, endPoint y: 154, distance: 26.1
click at [312, 176] on div "Charity / Tithes fiber_manual_record 0.00 $ Other Expenses fiber_manual_record …" at bounding box center [350, 150] width 95 height 122
click at [316, 144] on input "text" at bounding box center [350, 144] width 83 height 11
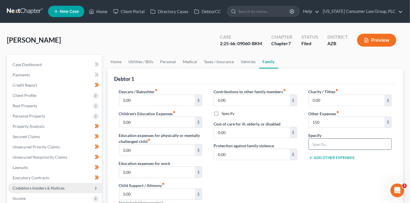
type input "Misc. Expenses"
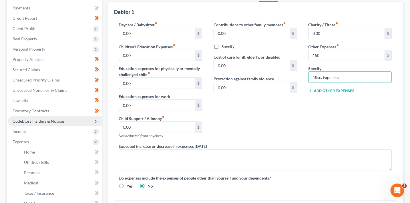
scroll to position [12, 0]
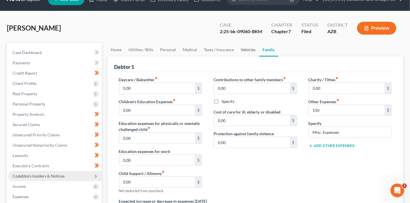
click at [241, 50] on link "Vehicles" at bounding box center [249, 50] width 22 height 14
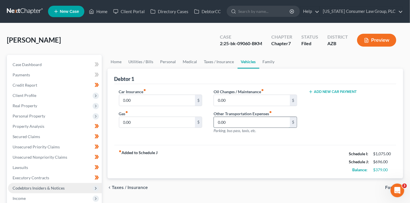
click at [231, 125] on input "0.00" at bounding box center [252, 122] width 76 height 11
type input "100"
click at [211, 152] on div "fiber_manual_record Added to Schedule J Schedule I: $1,075.00 Schedule J: $796.…" at bounding box center [255, 161] width 282 height 33
click at [197, 62] on link "Medical" at bounding box center [190, 62] width 21 height 14
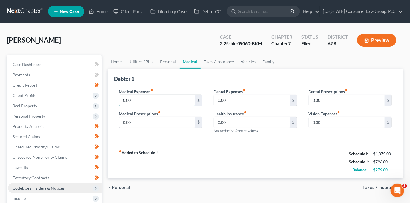
click at [168, 101] on input "0.00" at bounding box center [157, 100] width 76 height 11
type input "75"
click at [238, 161] on div "fiber_manual_record Added to Schedule J Schedule I: $1,075.00 Schedule J: $871.…" at bounding box center [255, 161] width 282 height 33
click at [163, 60] on link "Personal" at bounding box center [168, 62] width 23 height 14
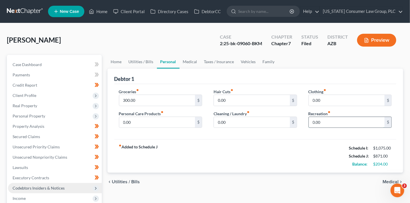
click at [322, 120] on input "0.00" at bounding box center [347, 122] width 76 height 11
type input "100"
click at [338, 99] on input "0.00" at bounding box center [347, 100] width 76 height 11
type input "100"
click at [243, 138] on div "Groceries fiber_manual_record 300.00 $ Personal Care Products fiber_manual_reco…" at bounding box center [255, 112] width 282 height 56
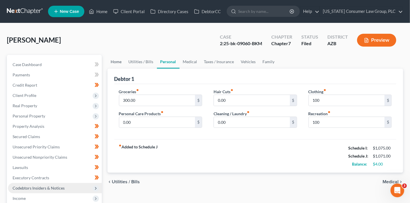
click at [117, 62] on link "Home" at bounding box center [117, 62] width 18 height 14
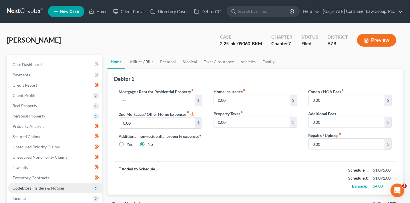
click at [137, 60] on link "Utilities / Bills" at bounding box center [141, 62] width 32 height 14
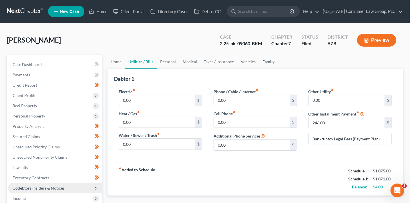
click at [268, 60] on link "Family" at bounding box center [269, 62] width 19 height 14
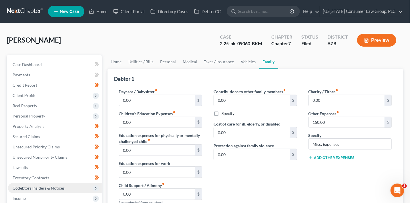
scroll to position [81, 0]
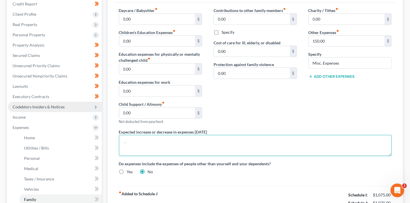
click at [161, 144] on textarea at bounding box center [255, 145] width 273 height 21
paste textarea "All basic living expenses are paid directly by debtor’s parents. Debtor incurs …"
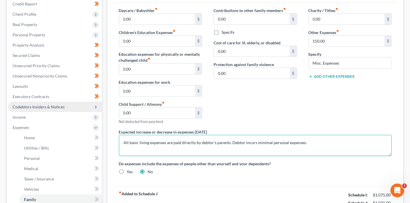
click at [201, 140] on textarea "All basic living expenses are paid directly by debtor’s parents. Debtor incurs …" at bounding box center [255, 145] width 273 height 21
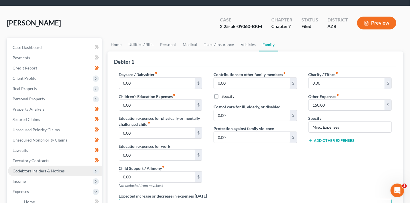
scroll to position [0, 0]
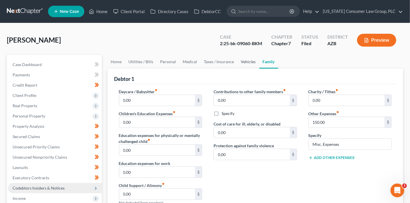
type textarea "All basic living expenses are paid directly by [PERSON_NAME]’s parents. Debtor …"
click at [245, 61] on link "Vehicles" at bounding box center [249, 62] width 22 height 14
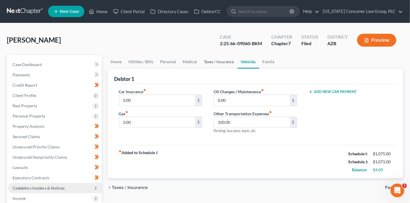
click at [222, 61] on link "Taxes / Insurance" at bounding box center [219, 62] width 37 height 14
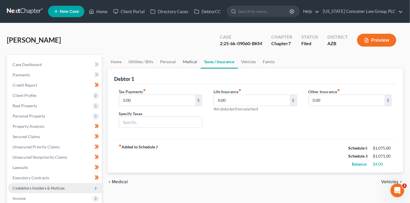
click at [193, 59] on link "Medical" at bounding box center [190, 62] width 21 height 14
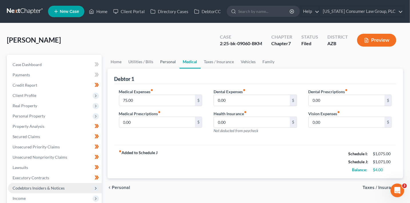
click at [169, 59] on link "Personal" at bounding box center [168, 62] width 23 height 14
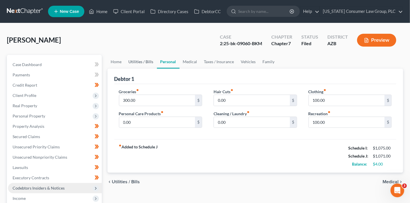
click at [134, 59] on link "Utilities / Bills" at bounding box center [141, 62] width 32 height 14
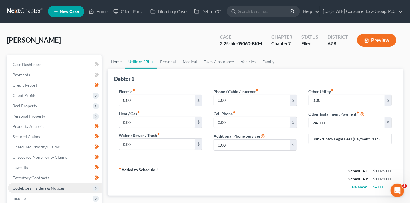
click at [116, 62] on link "Home" at bounding box center [117, 62] width 18 height 14
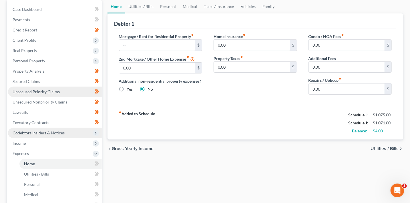
scroll to position [56, 0]
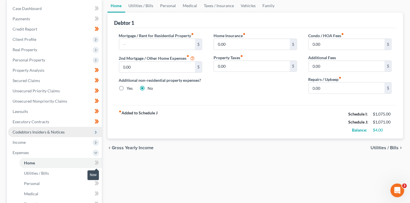
click at [100, 162] on span at bounding box center [97, 163] width 10 height 9
drag, startPoint x: 100, startPoint y: 162, endPoint x: 99, endPoint y: 172, distance: 10.4
click at [100, 161] on span at bounding box center [97, 163] width 10 height 9
click at [99, 173] on icon at bounding box center [97, 173] width 4 height 7
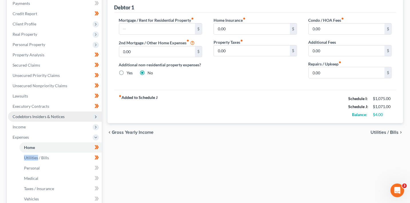
scroll to position [76, 0]
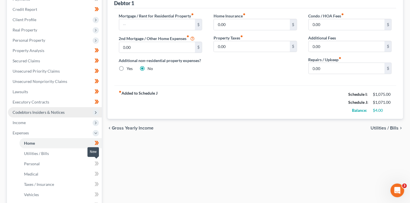
click at [100, 165] on span at bounding box center [97, 164] width 10 height 9
click at [101, 165] on span at bounding box center [97, 164] width 10 height 9
click at [101, 173] on span at bounding box center [97, 175] width 10 height 9
click at [101, 183] on span at bounding box center [97, 185] width 10 height 9
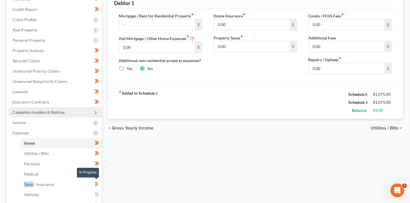
click at [101, 183] on span at bounding box center [97, 185] width 10 height 9
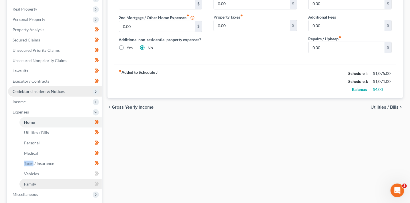
click at [98, 179] on link "Family" at bounding box center [60, 184] width 82 height 10
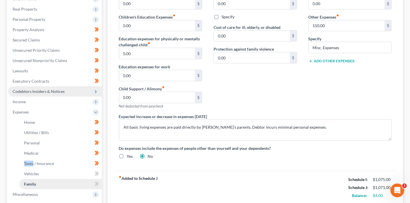
scroll to position [27, 0]
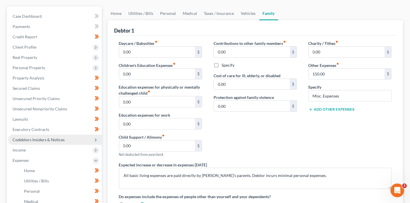
click at [98, 179] on ul "Home Utilities / Bills Personal Medical" at bounding box center [55, 202] width 94 height 72
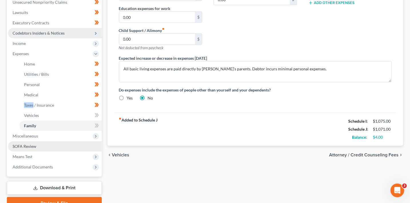
scroll to position [156, 0]
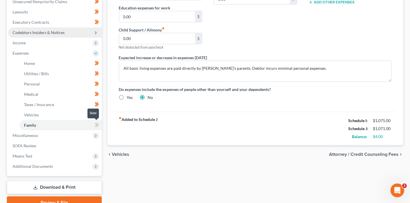
click at [101, 126] on span at bounding box center [97, 126] width 10 height 9
click at [99, 116] on icon at bounding box center [97, 114] width 4 height 7
click at [91, 137] on span "Miscellaneous" at bounding box center [55, 135] width 94 height 10
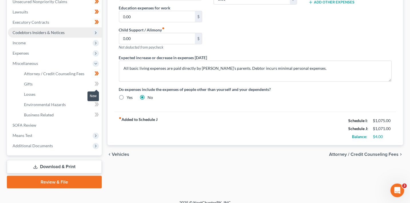
click at [99, 84] on span at bounding box center [97, 84] width 10 height 9
click at [100, 95] on span at bounding box center [97, 95] width 10 height 9
click at [99, 105] on span at bounding box center [97, 105] width 10 height 9
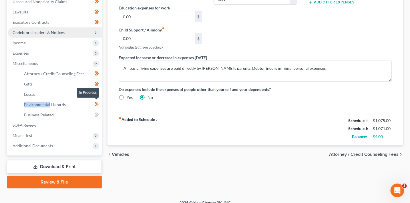
click at [99, 105] on span at bounding box center [97, 105] width 10 height 9
click at [100, 112] on span at bounding box center [97, 115] width 10 height 9
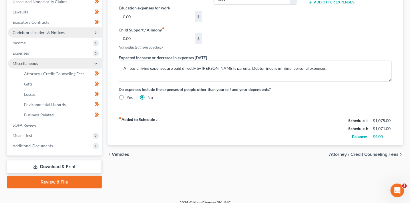
click at [94, 65] on icon at bounding box center [96, 64] width 5 height 5
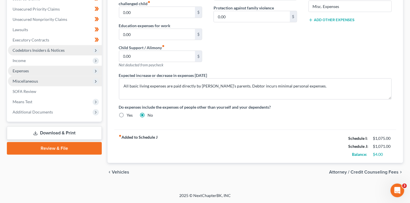
scroll to position [137, 0]
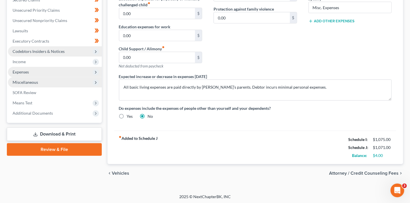
click at [98, 73] on icon at bounding box center [96, 72] width 6 height 6
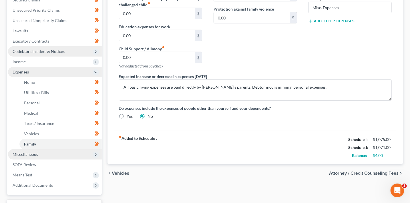
scroll to position [156, 0]
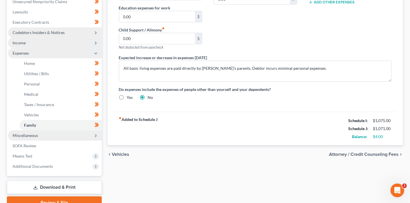
click at [94, 43] on icon at bounding box center [96, 43] width 5 height 5
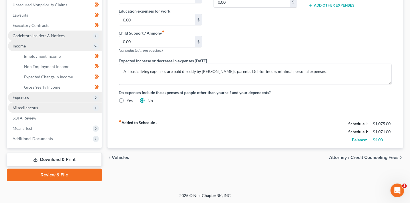
scroll to position [152, 0]
click at [97, 38] on icon at bounding box center [96, 36] width 5 height 5
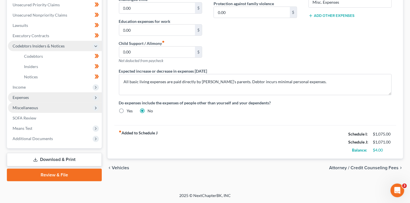
scroll to position [142, 0]
click at [97, 38] on icon at bounding box center [97, 35] width 4 height 7
click at [97, 45] on icon at bounding box center [96, 46] width 5 height 5
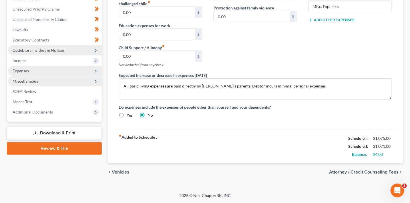
scroll to position [137, 0]
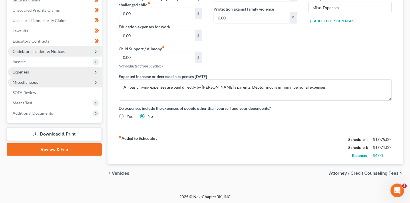
click at [97, 49] on icon at bounding box center [96, 51] width 5 height 5
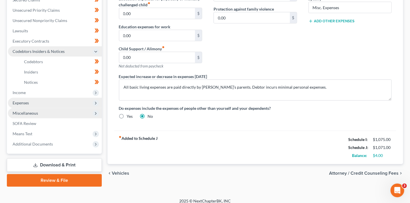
scroll to position [142, 0]
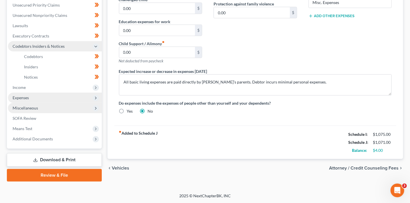
click at [98, 109] on icon at bounding box center [96, 108] width 5 height 5
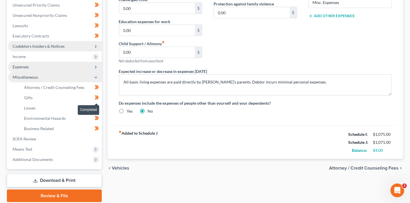
scroll to position [156, 0]
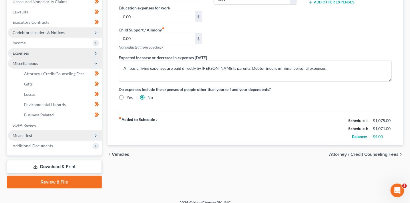
click at [96, 133] on icon at bounding box center [96, 136] width 6 height 6
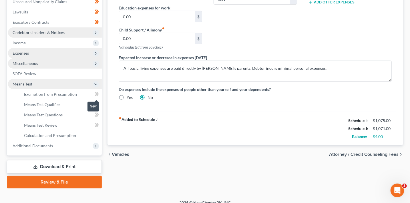
click at [95, 94] on icon at bounding box center [97, 94] width 4 height 7
click at [96, 116] on icon at bounding box center [97, 114] width 4 height 7
click at [99, 129] on span at bounding box center [97, 126] width 10 height 9
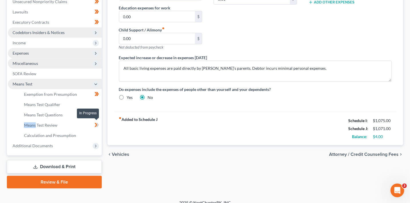
click at [99, 129] on span at bounding box center [97, 126] width 10 height 9
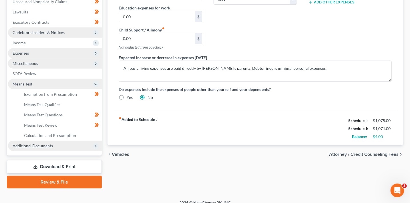
click at [95, 146] on polyline at bounding box center [95, 146] width 1 height 2
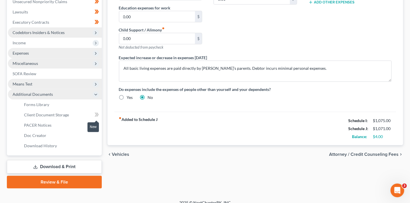
click at [99, 118] on span at bounding box center [97, 115] width 10 height 9
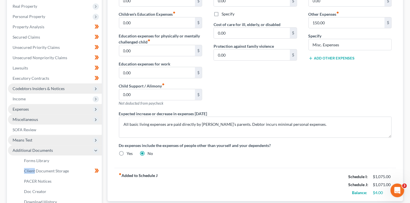
scroll to position [97, 0]
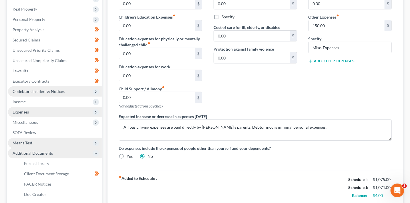
click at [96, 153] on polyline at bounding box center [96, 153] width 2 height 1
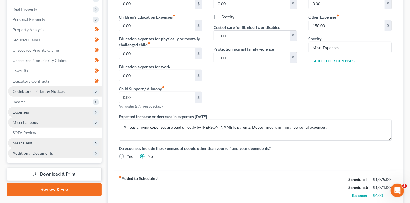
click at [96, 120] on icon at bounding box center [96, 122] width 5 height 5
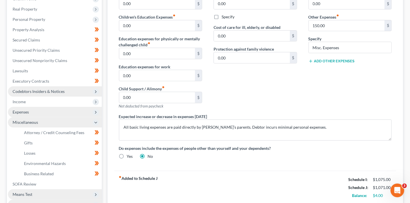
click at [96, 120] on icon at bounding box center [96, 122] width 5 height 5
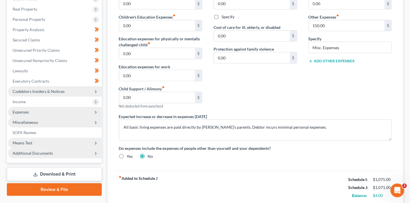
click at [96, 112] on polyline at bounding box center [95, 112] width 1 height 2
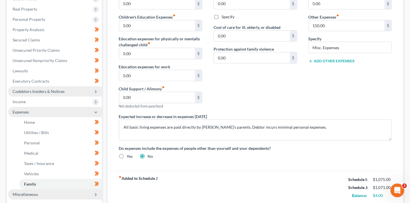
click at [96, 112] on polyline at bounding box center [96, 112] width 2 height 1
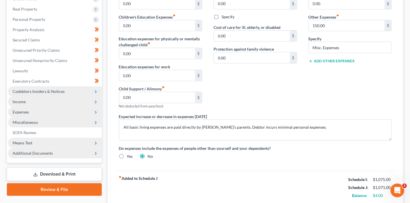
click at [96, 103] on icon at bounding box center [96, 102] width 5 height 5
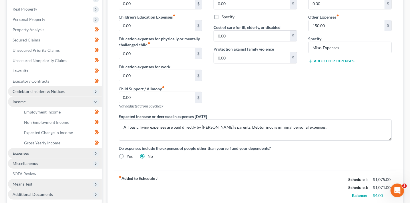
click at [96, 103] on icon at bounding box center [96, 102] width 5 height 5
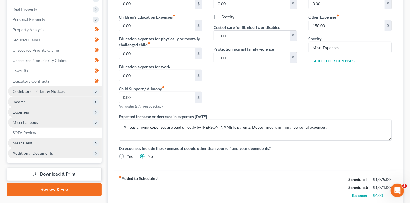
click at [95, 94] on icon at bounding box center [96, 92] width 6 height 6
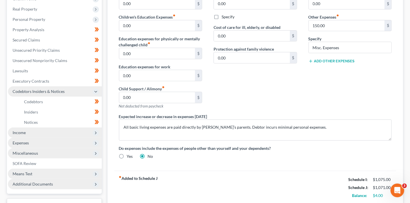
click at [95, 94] on icon at bounding box center [96, 92] width 6 height 6
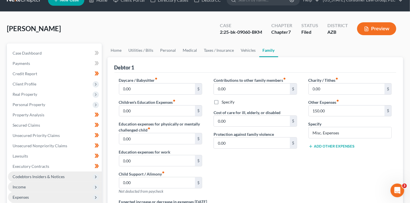
scroll to position [0, 0]
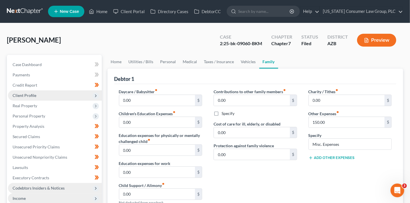
click at [95, 98] on icon at bounding box center [96, 96] width 6 height 6
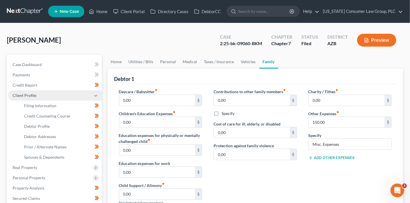
click at [95, 98] on icon at bounding box center [96, 96] width 6 height 6
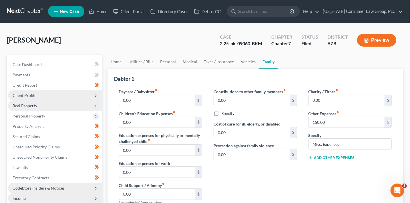
click at [96, 106] on polyline at bounding box center [95, 106] width 1 height 2
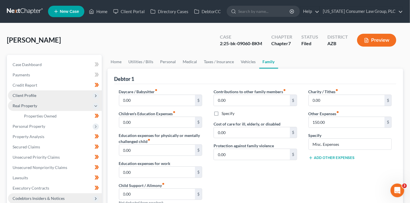
click at [96, 106] on polyline at bounding box center [96, 106] width 2 height 1
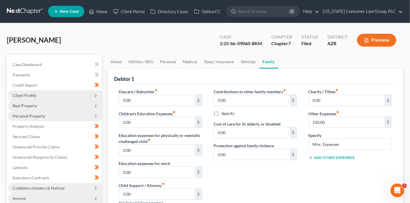
click at [99, 116] on span "Personal Property" at bounding box center [55, 116] width 94 height 10
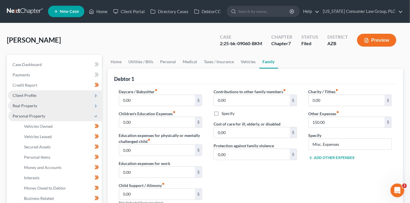
click at [99, 116] on span "Personal Property" at bounding box center [55, 116] width 94 height 10
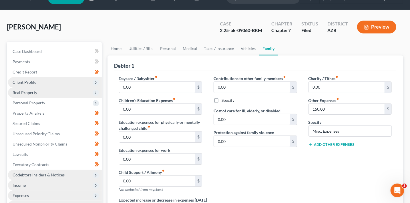
click at [97, 174] on icon at bounding box center [96, 175] width 5 height 5
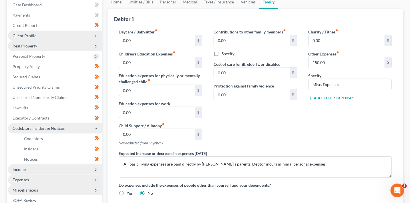
scroll to position [67, 0]
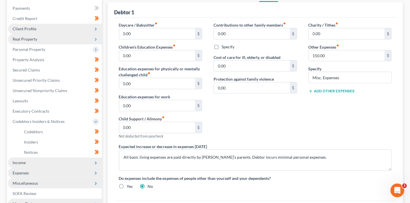
click at [96, 165] on icon at bounding box center [96, 163] width 5 height 5
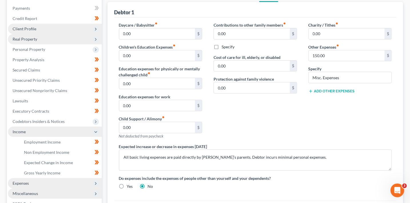
click at [98, 132] on icon at bounding box center [96, 132] width 6 height 6
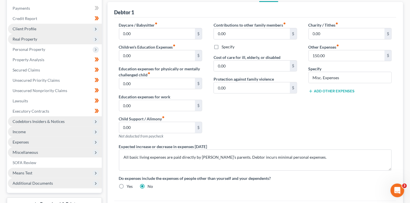
click at [97, 122] on icon at bounding box center [96, 122] width 5 height 5
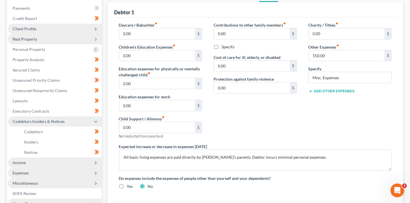
click at [97, 122] on icon at bounding box center [96, 122] width 5 height 5
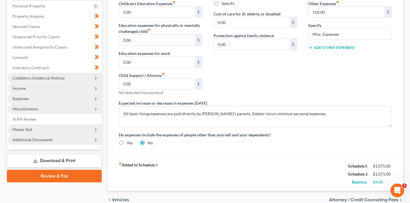
scroll to position [111, 0]
